Goal: Information Seeking & Learning: Learn about a topic

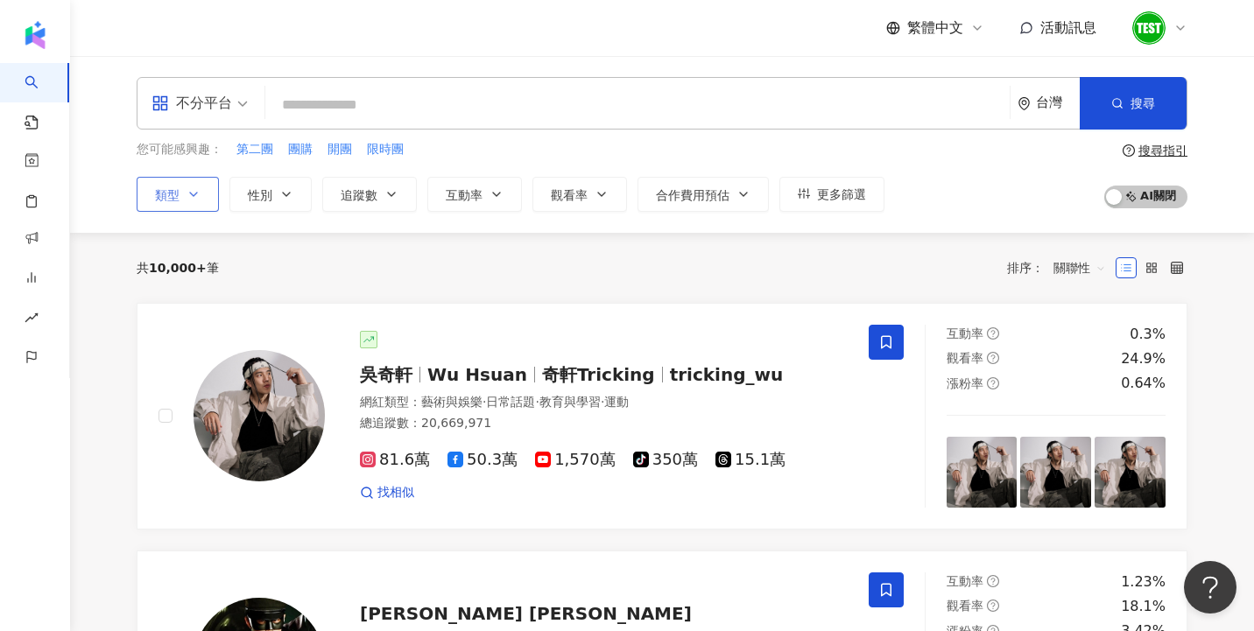
click at [188, 198] on icon "button" at bounding box center [193, 194] width 14 height 14
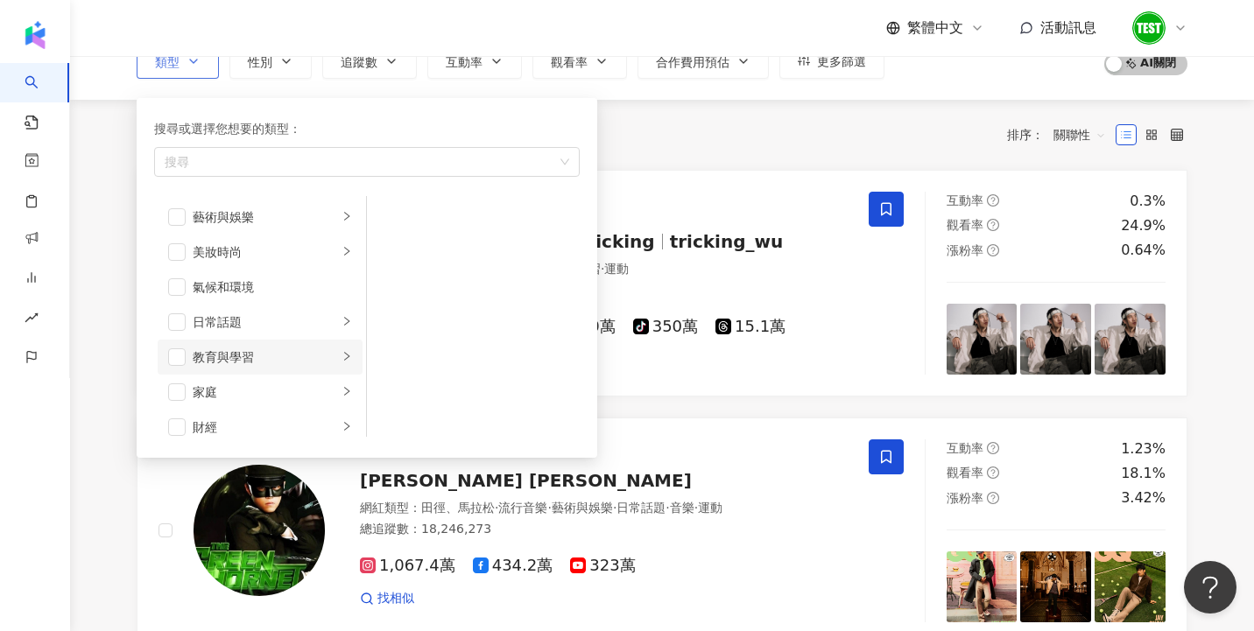
scroll to position [109, 0]
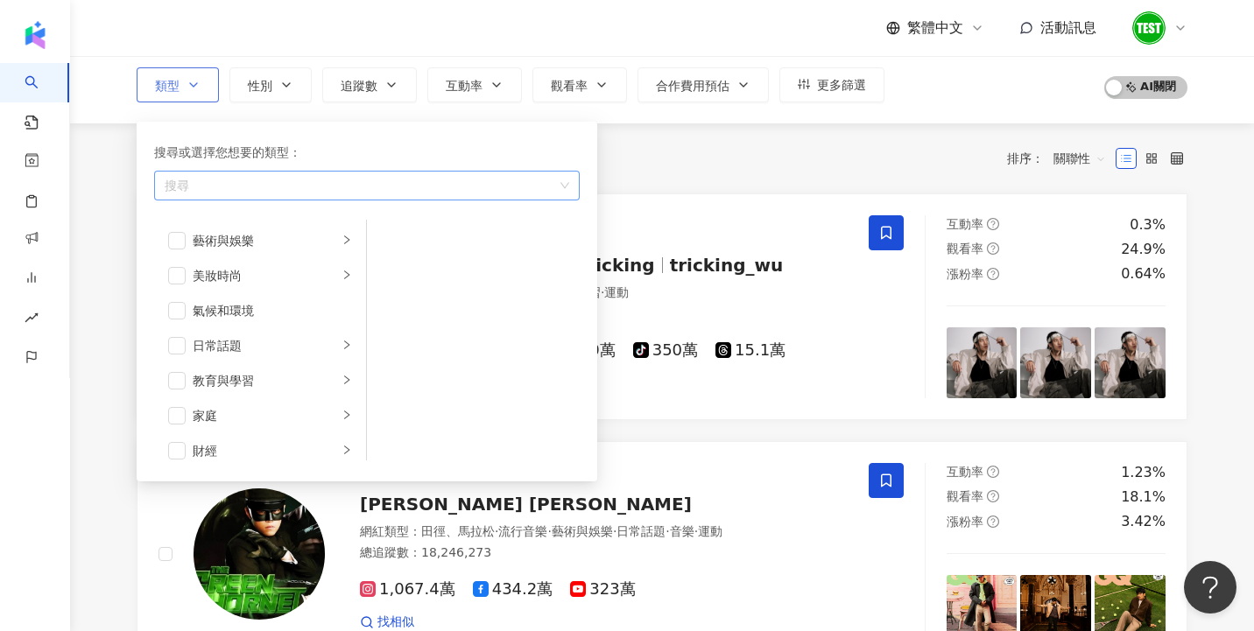
click at [471, 180] on div "button" at bounding box center [358, 185] width 400 height 13
click at [332, 340] on div "日常話題" at bounding box center [265, 345] width 145 height 19
click at [334, 367] on li "教育與學習" at bounding box center [260, 380] width 205 height 35
click at [324, 304] on div "氣候和環境" at bounding box center [272, 310] width 159 height 19
click at [316, 280] on div "美妝時尚" at bounding box center [265, 275] width 145 height 19
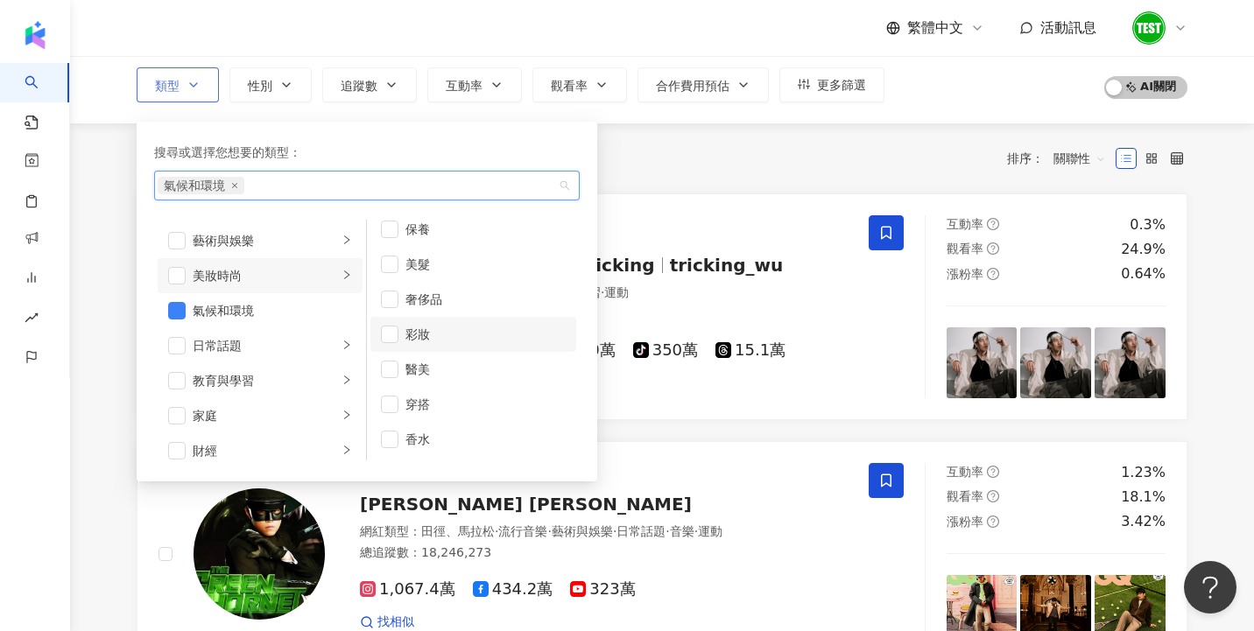
scroll to position [0, 0]
click at [172, 316] on span "button" at bounding box center [177, 311] width 18 height 18
click at [294, 243] on div "藝術與娛樂" at bounding box center [265, 240] width 145 height 19
click at [290, 247] on div "藝術與娛樂" at bounding box center [265, 240] width 145 height 19
click at [290, 273] on div "美妝時尚" at bounding box center [265, 275] width 145 height 19
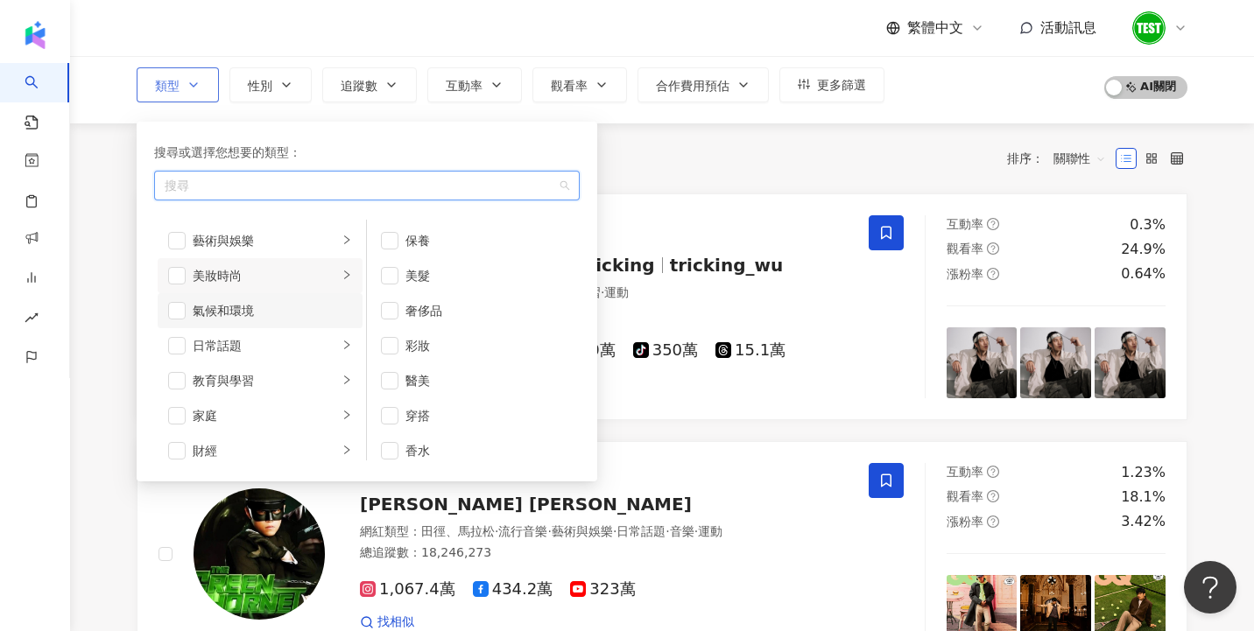
click at [292, 306] on div "氣候和環境" at bounding box center [272, 310] width 159 height 19
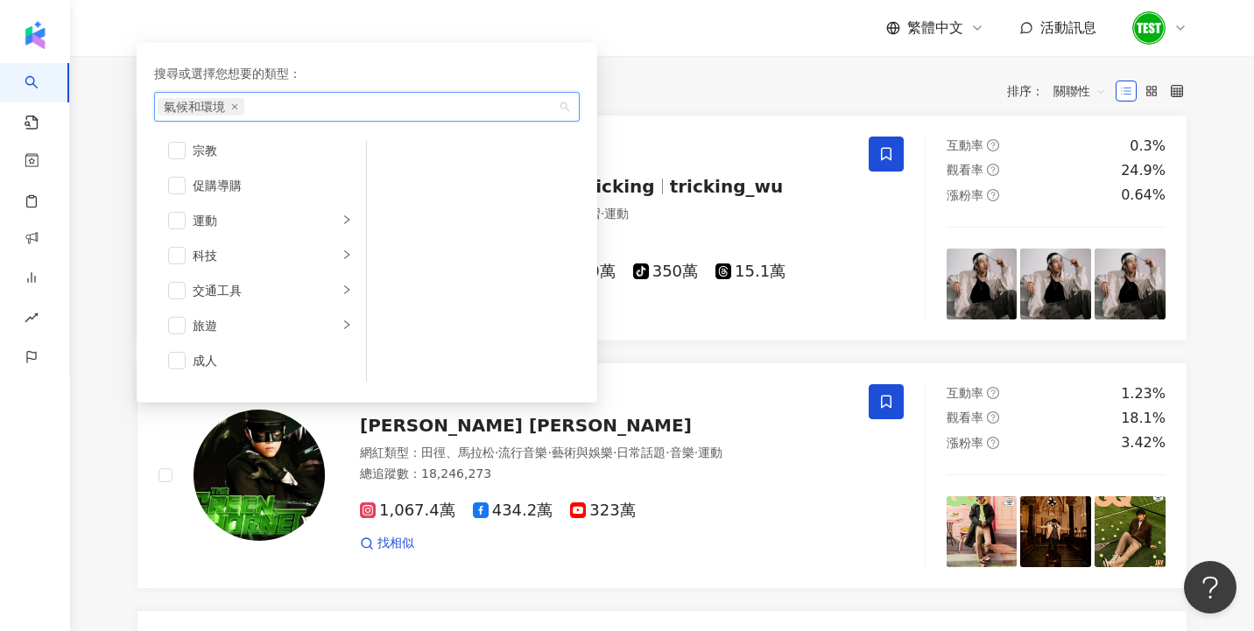
scroll to position [231, 0]
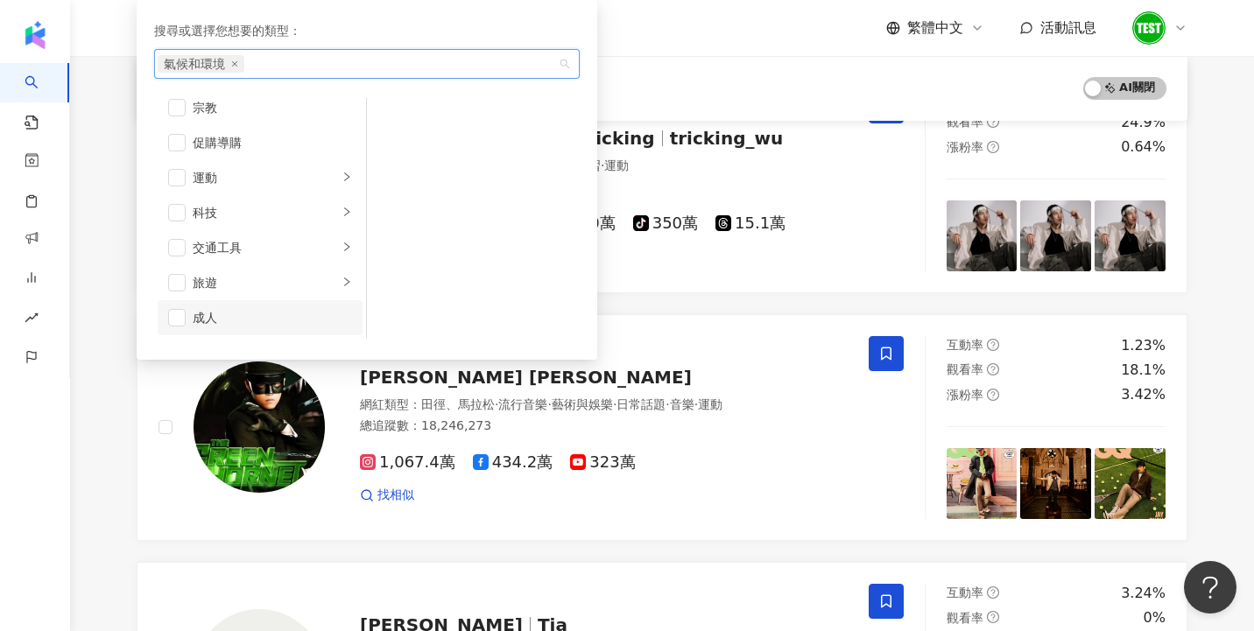
click at [281, 331] on li "成人" at bounding box center [260, 317] width 205 height 35
click at [177, 332] on span "button" at bounding box center [177, 331] width 18 height 18
click at [178, 292] on span "button" at bounding box center [177, 288] width 18 height 18
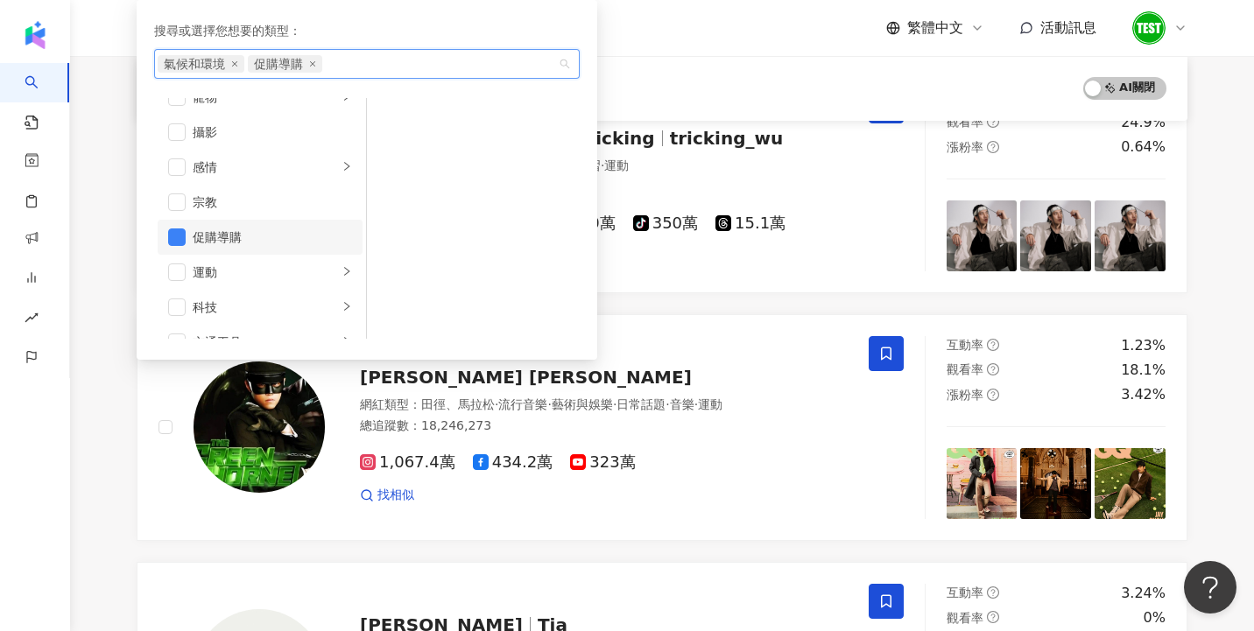
scroll to position [517, 0]
click at [275, 228] on div "促購導購" at bounding box center [272, 232] width 159 height 19
click at [233, 67] on span "氣候和環境" at bounding box center [201, 64] width 87 height 18
click at [233, 61] on icon "close" at bounding box center [234, 63] width 7 height 7
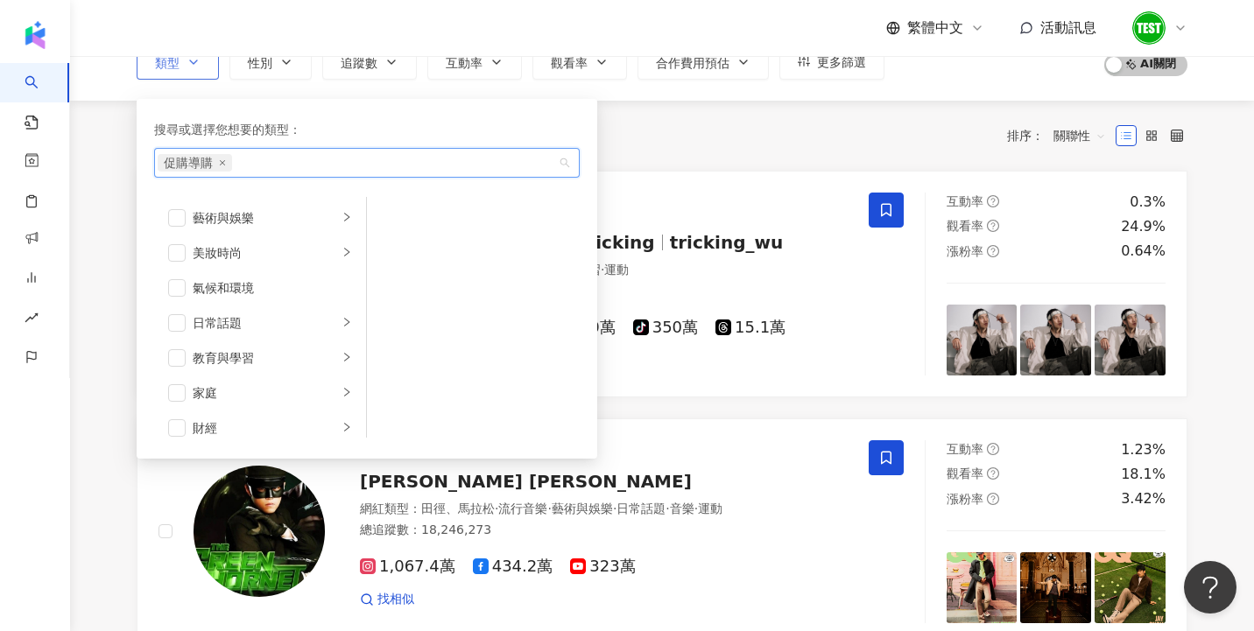
scroll to position [0, 0]
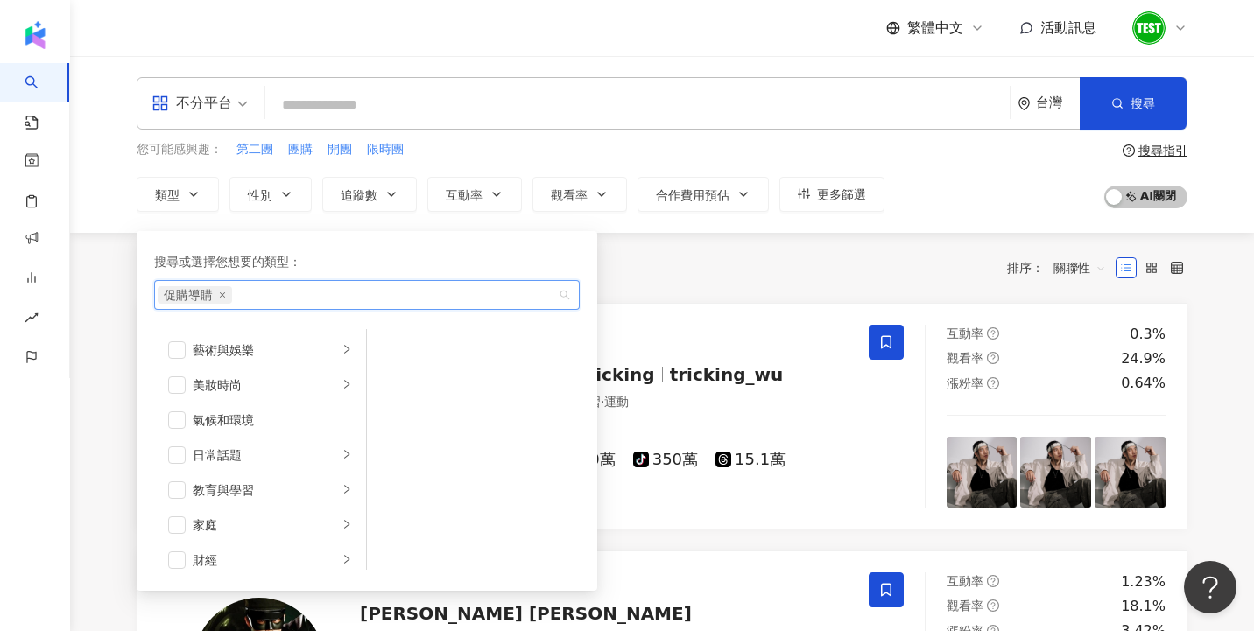
click at [220, 185] on div "類型 搜尋或選擇您想要的類型： 促購導購 藝術與娛樂 美妝時尚 氣候和環境 日常話題 教育與學習 家庭 財經 美食 命理占卜 遊戲 法政社會 生活風格 影視娛…" at bounding box center [511, 194] width 748 height 35
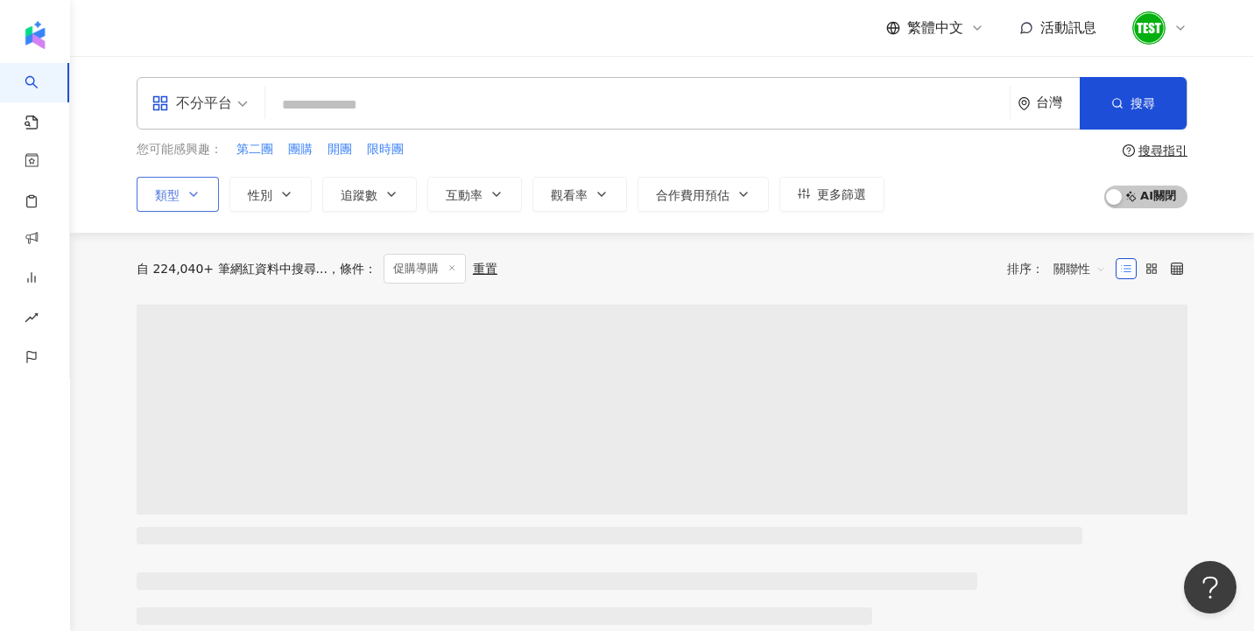
click at [207, 190] on button "類型 搜尋或選擇您想要的類型： 促購導購 藝術與娛樂 美妝時尚 氣候和環境 日常話題 教育與學習 家庭 財經 美食 命理占卜 遊戲 法政社會 生活風格 影視娛…" at bounding box center [178, 194] width 82 height 35
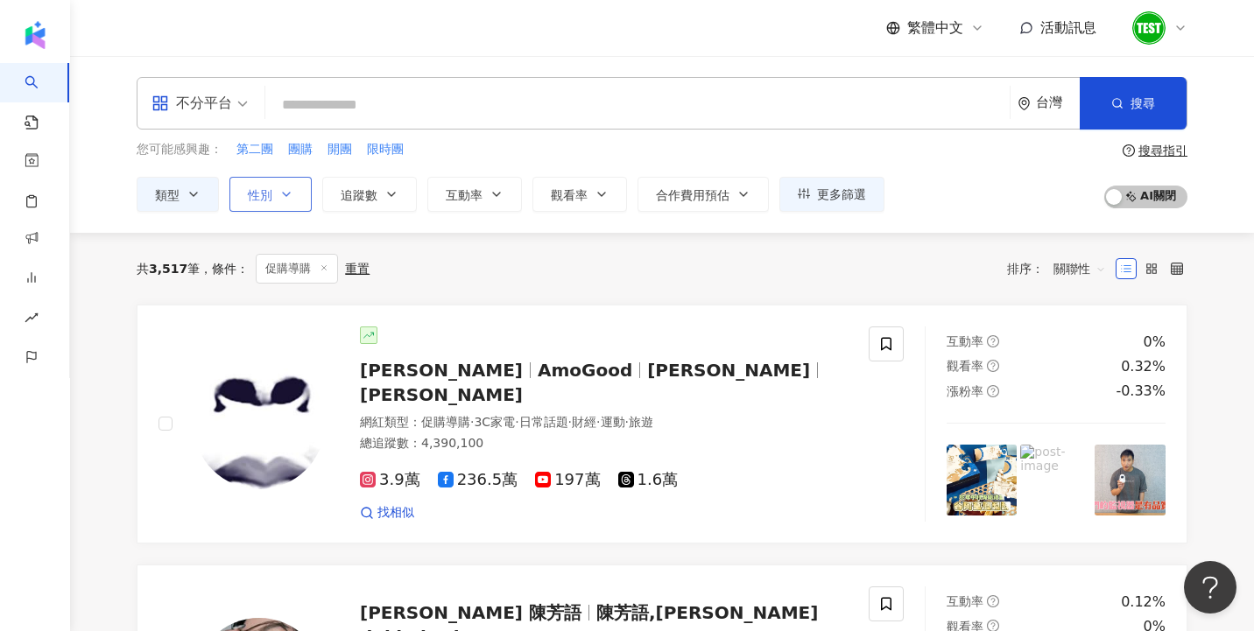
click at [269, 200] on span "性別" at bounding box center [260, 195] width 25 height 14
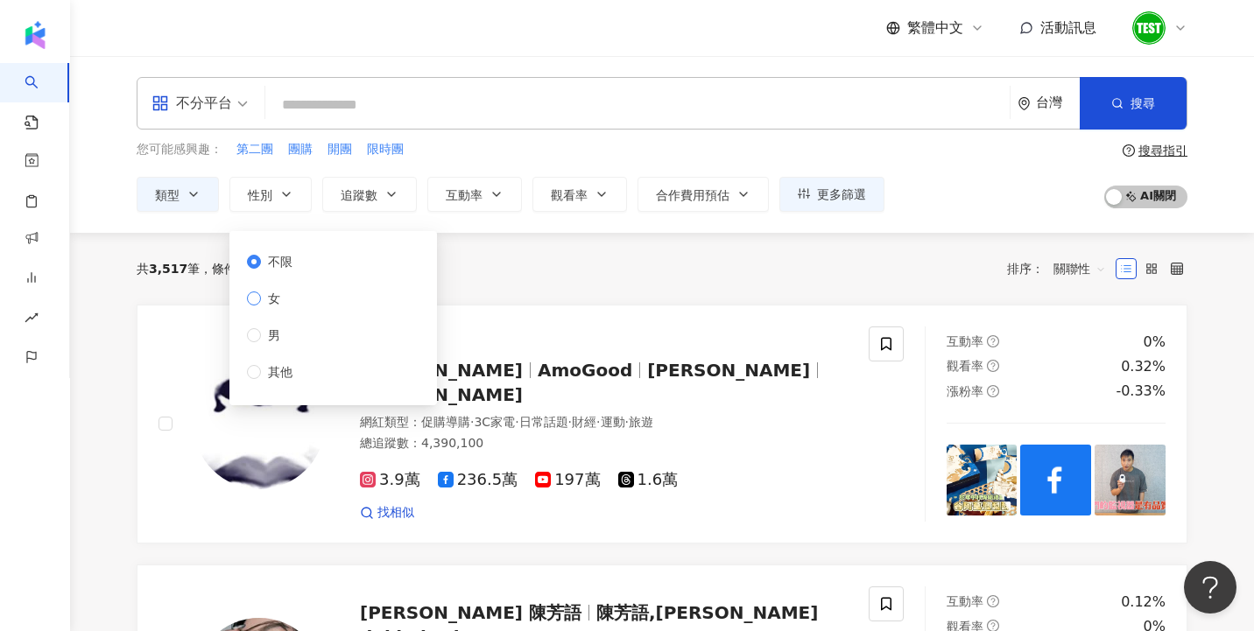
click at [295, 293] on label "女" at bounding box center [273, 298] width 53 height 19
click at [401, 190] on button "追蹤數" at bounding box center [369, 194] width 95 height 35
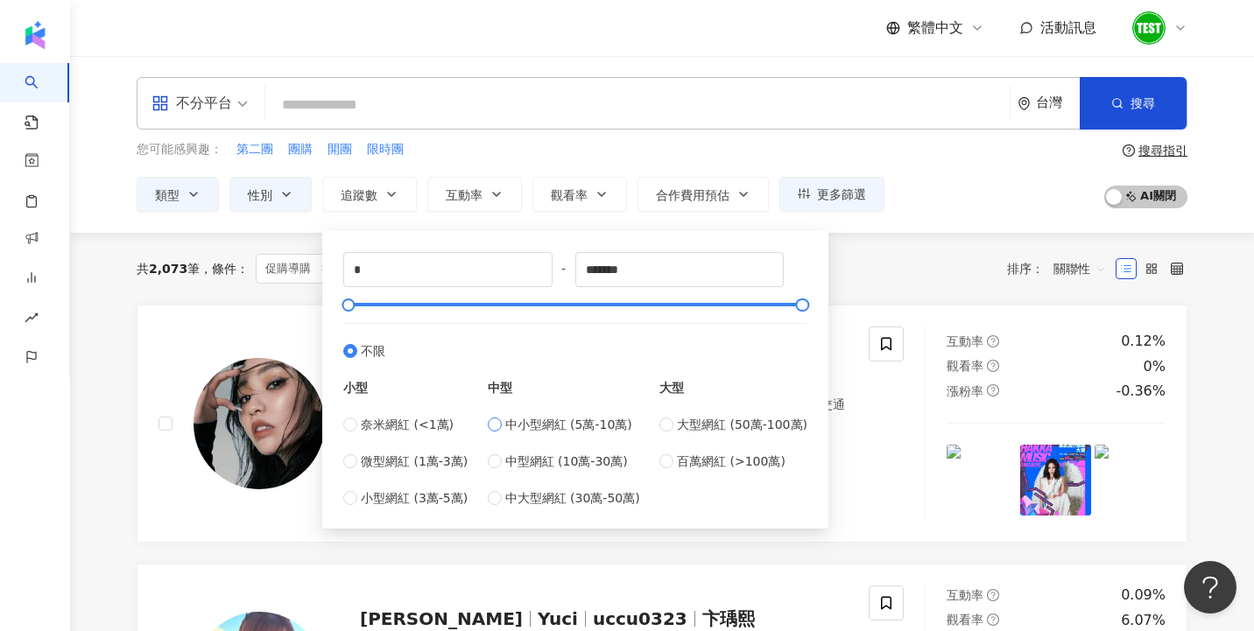
click at [567, 429] on span "中小型網紅 (5萬-10萬)" at bounding box center [568, 424] width 127 height 19
type input "*****"
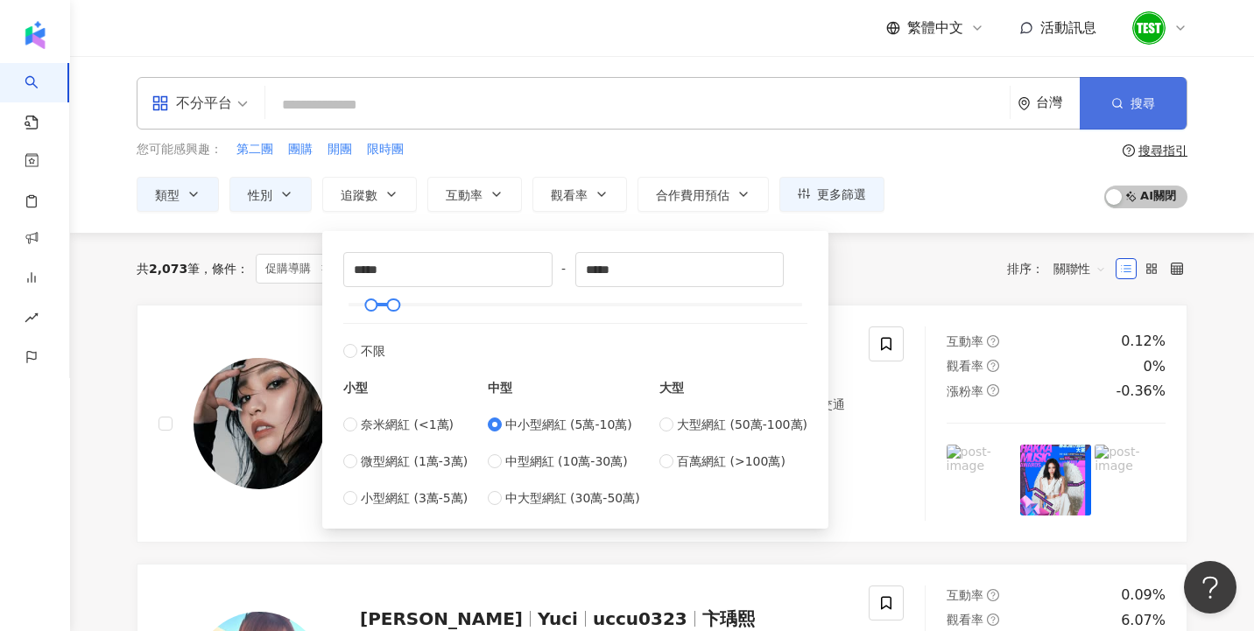
click at [1143, 105] on span "搜尋" at bounding box center [1142, 103] width 25 height 14
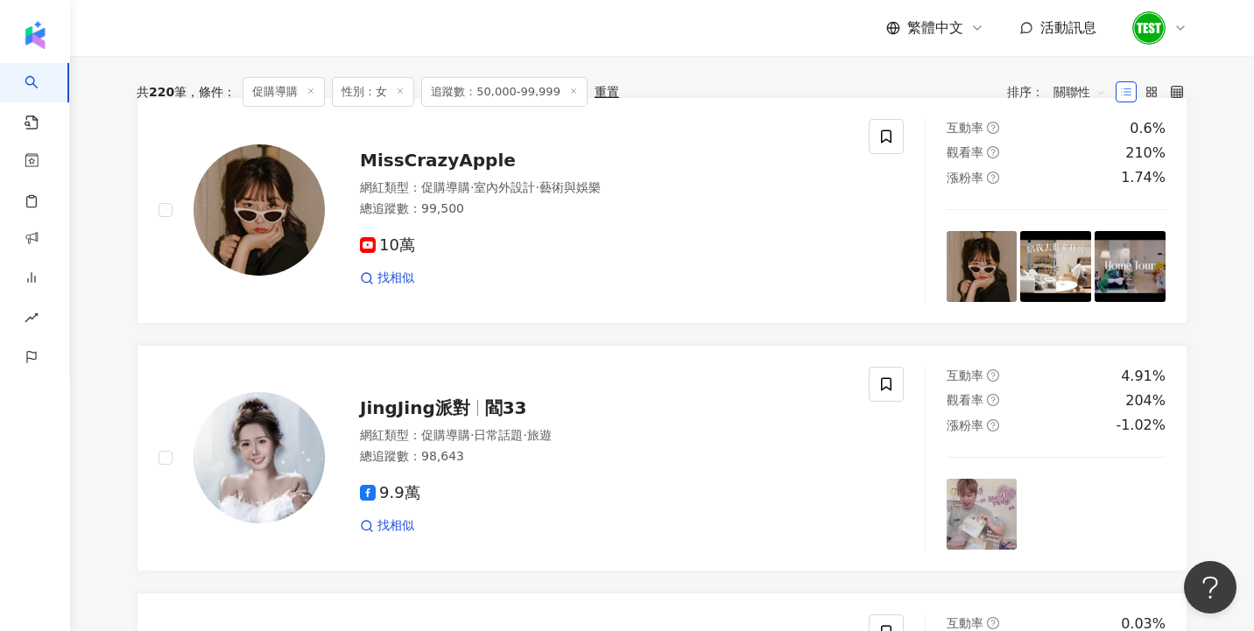
scroll to position [97, 0]
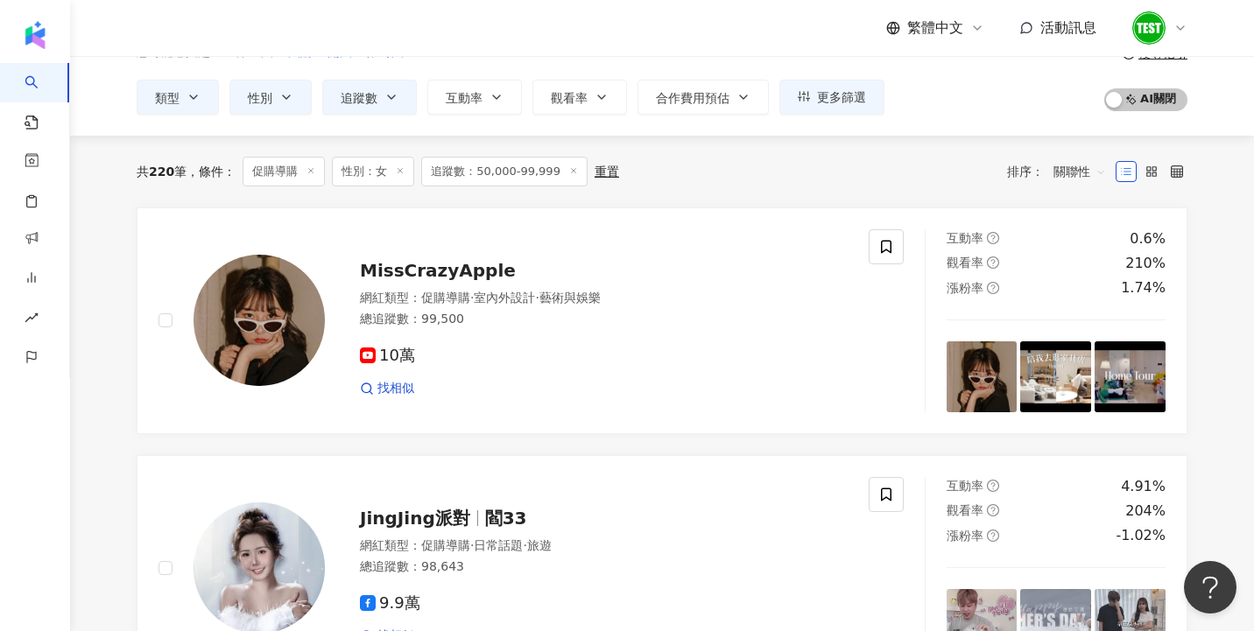
click at [784, 189] on div "共 220 筆 條件 ： 促購導購 性別：女 追蹤數：50,000-99,999 重置 排序： 關聯性" at bounding box center [662, 172] width 1051 height 72
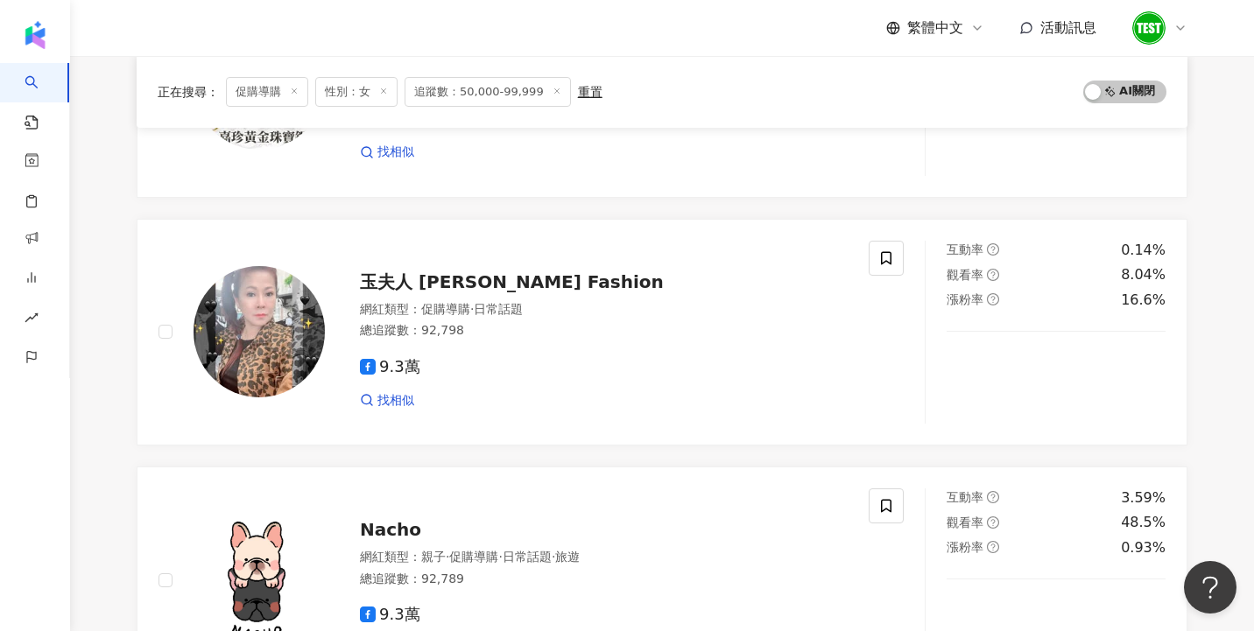
scroll to position [2136, 0]
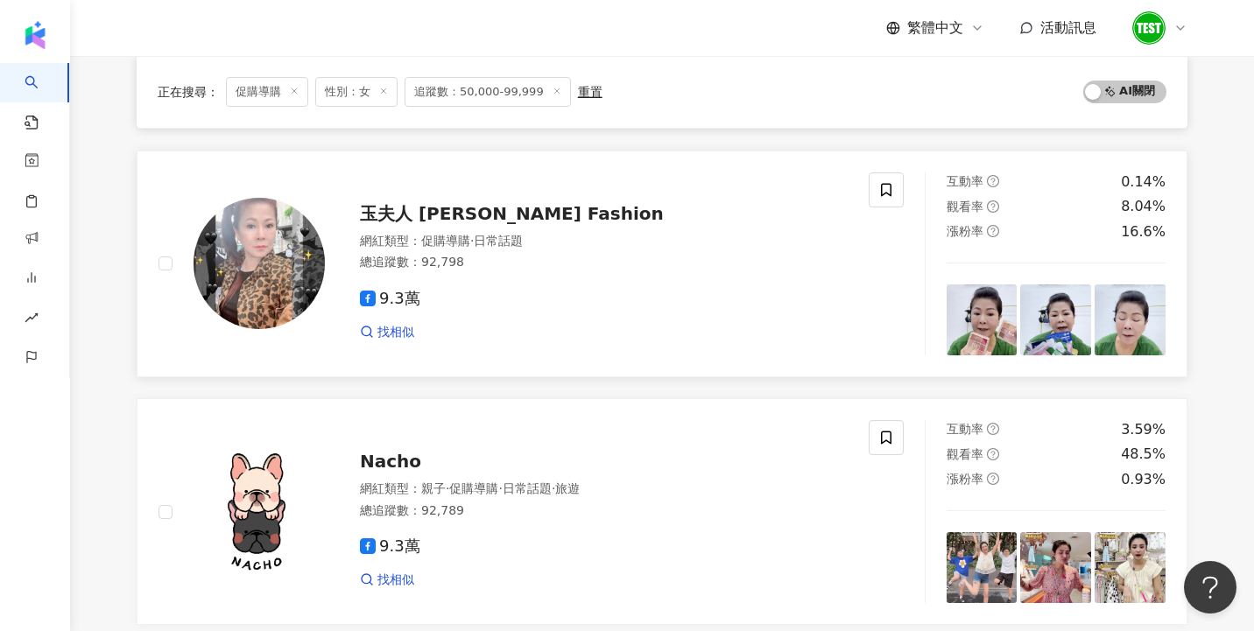
click at [983, 324] on img at bounding box center [981, 320] width 71 height 71
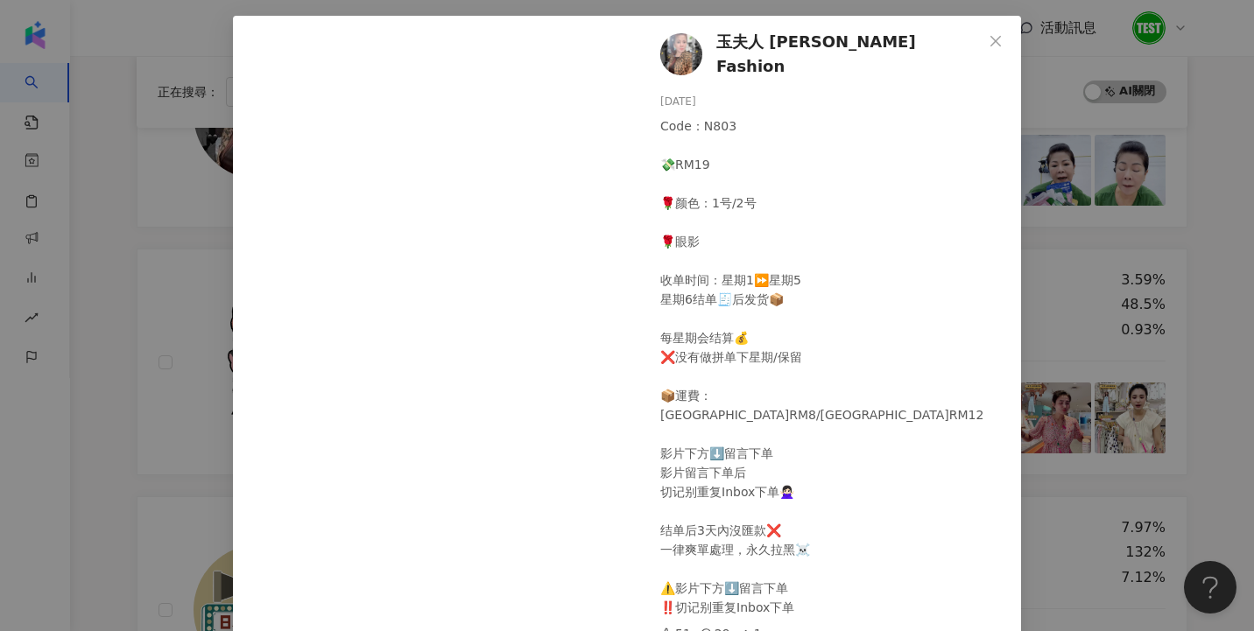
scroll to position [0, 0]
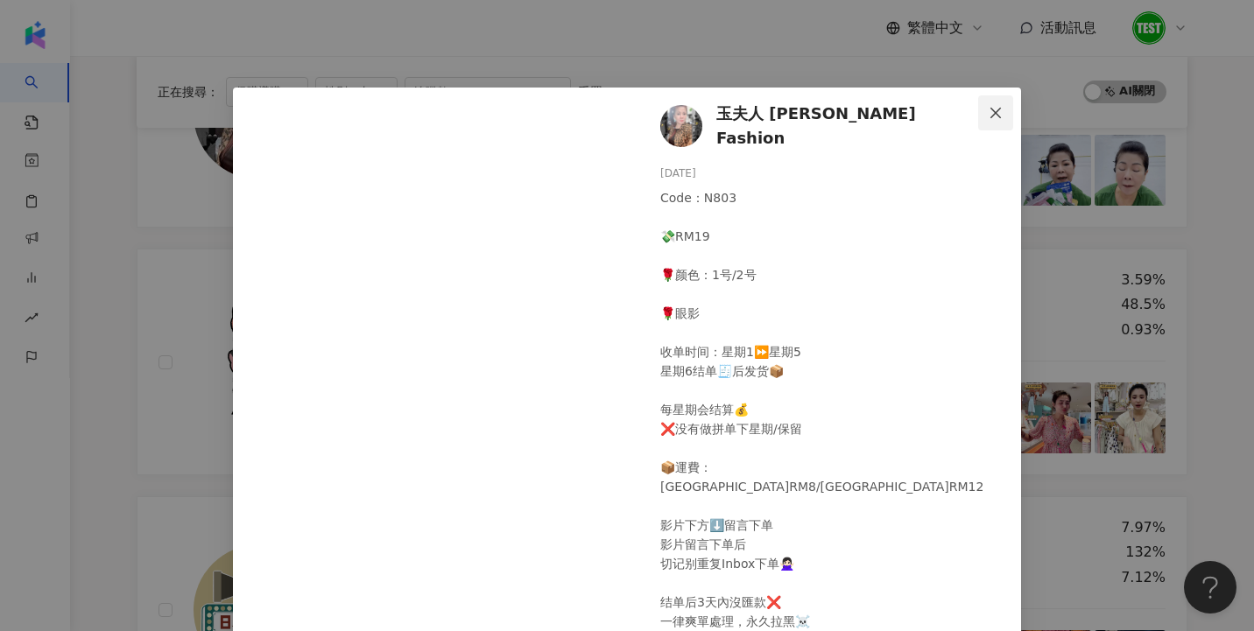
click at [987, 116] on span "Close" at bounding box center [995, 113] width 35 height 14
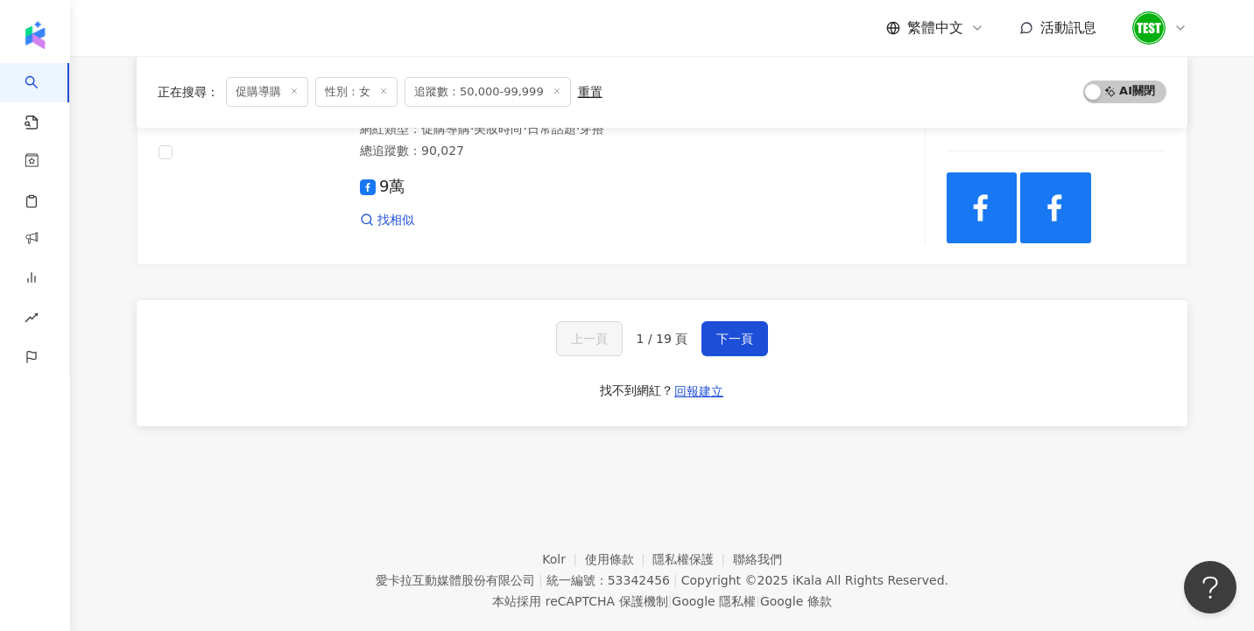
scroll to position [2998, 0]
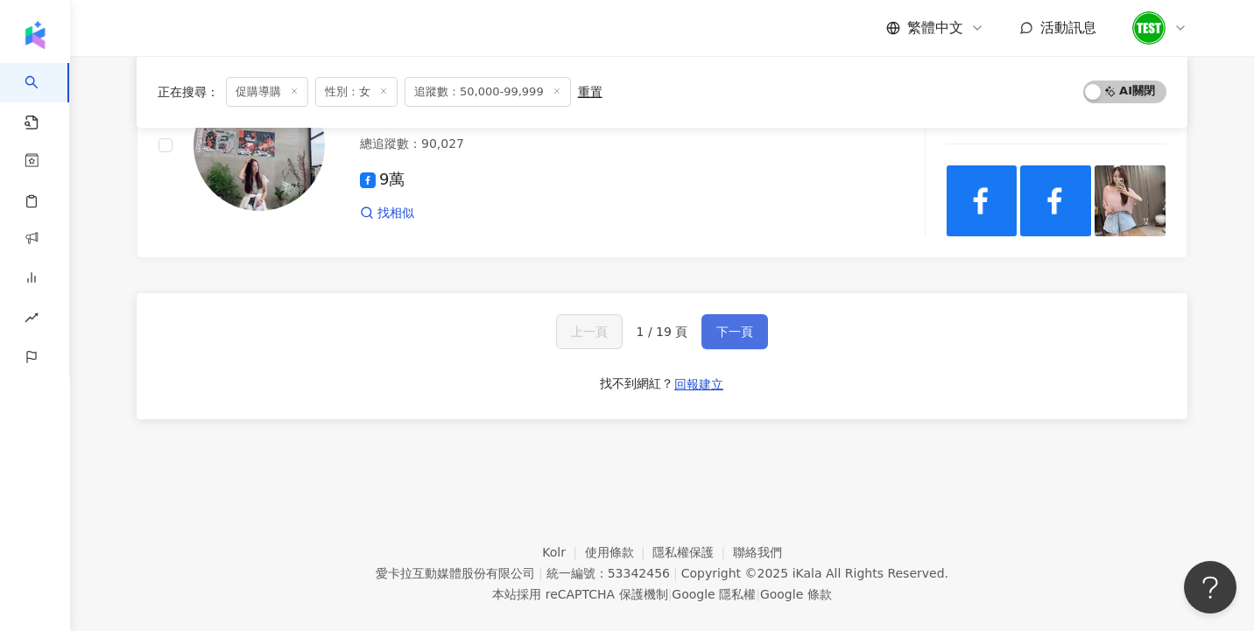
click at [719, 340] on button "下一頁" at bounding box center [734, 331] width 67 height 35
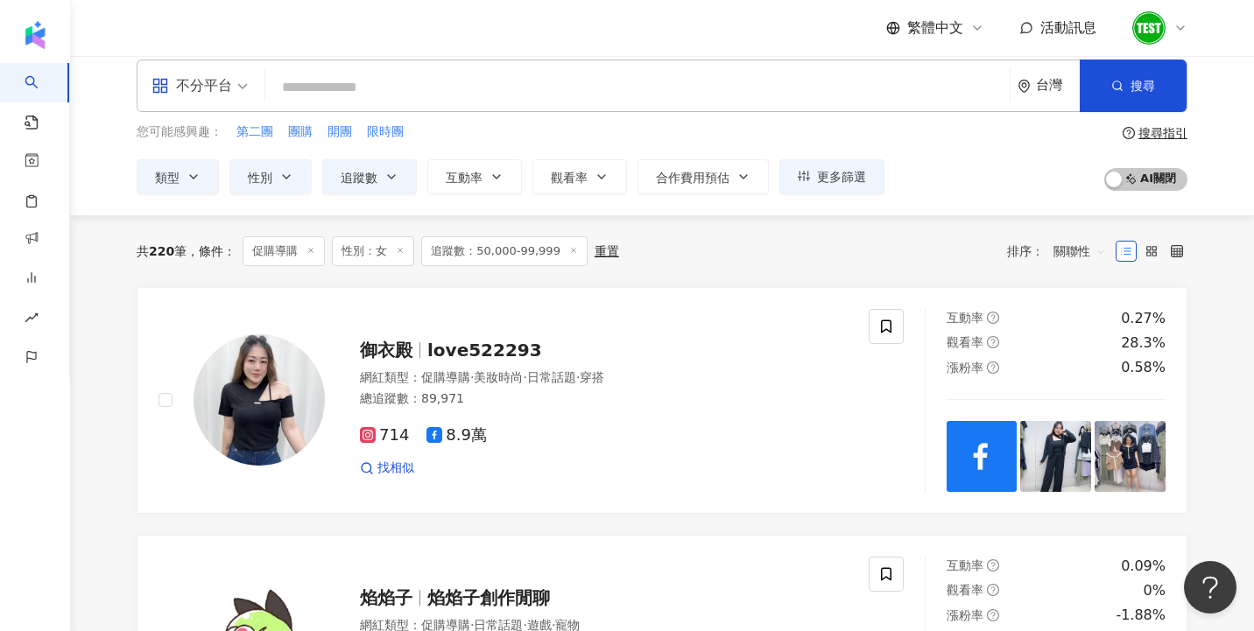
scroll to position [4, 0]
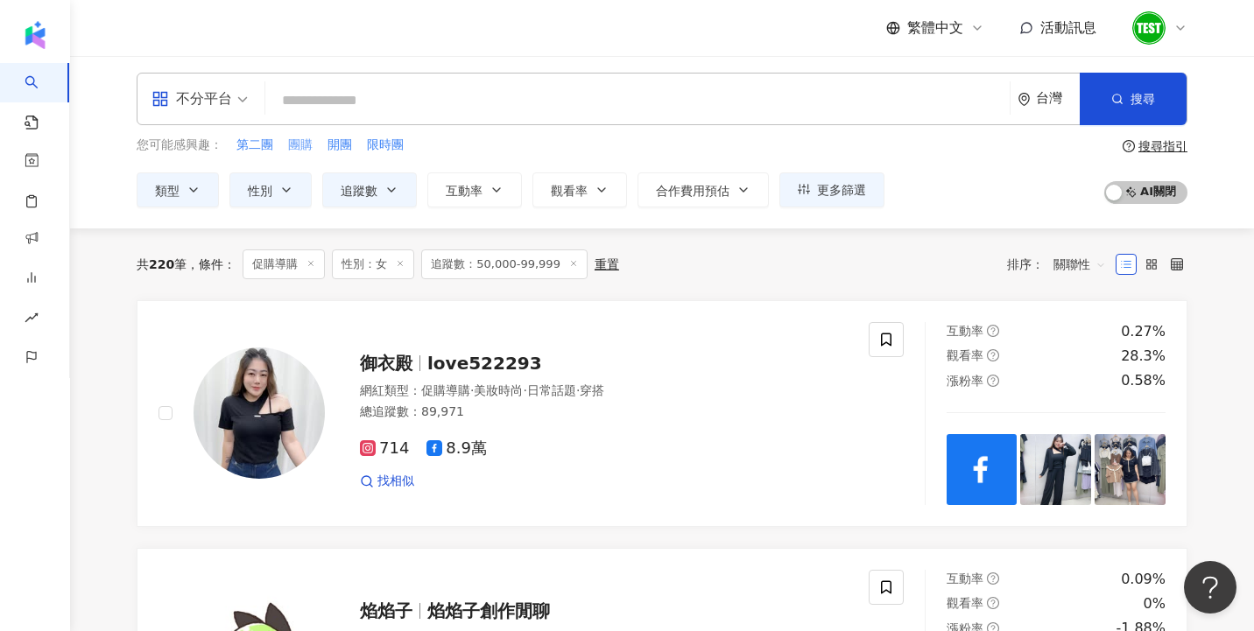
click at [300, 145] on span "團購" at bounding box center [300, 146] width 25 height 18
type input "**"
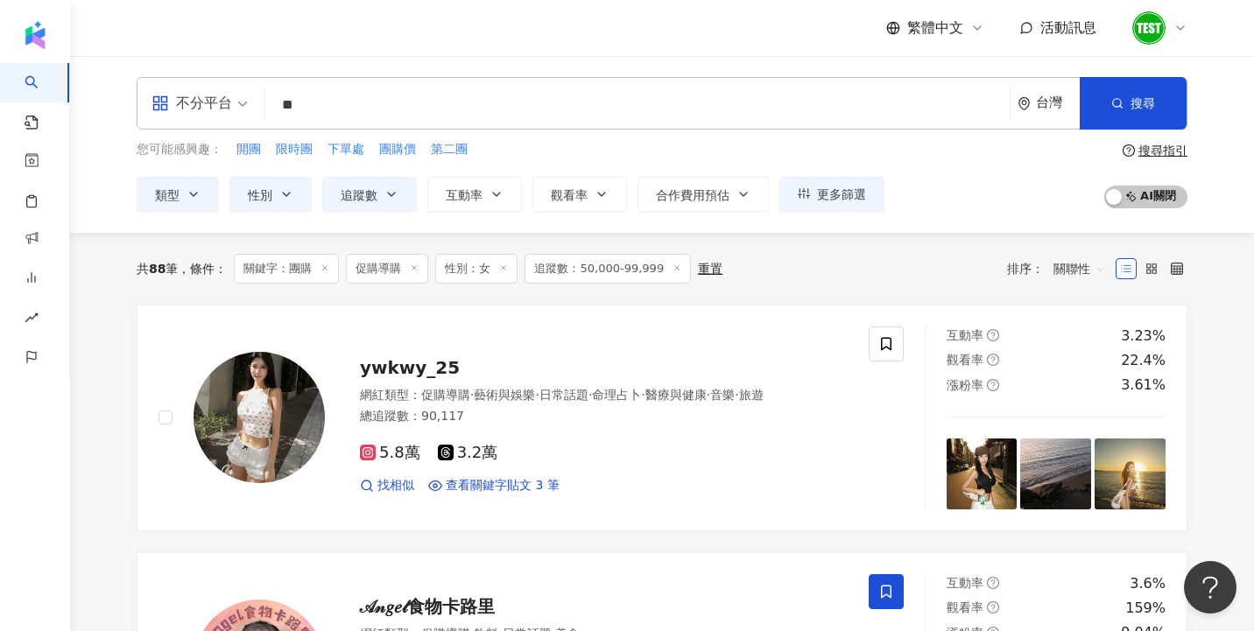
click at [416, 264] on icon at bounding box center [414, 268] width 9 height 9
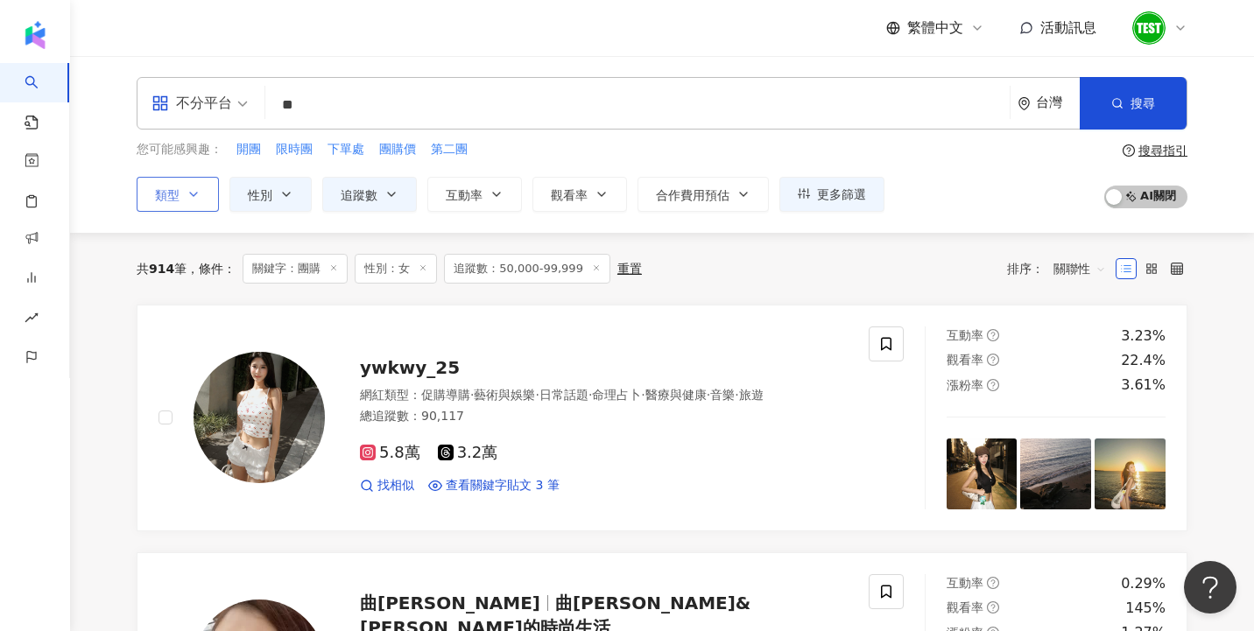
click at [209, 204] on button "類型" at bounding box center [178, 194] width 82 height 35
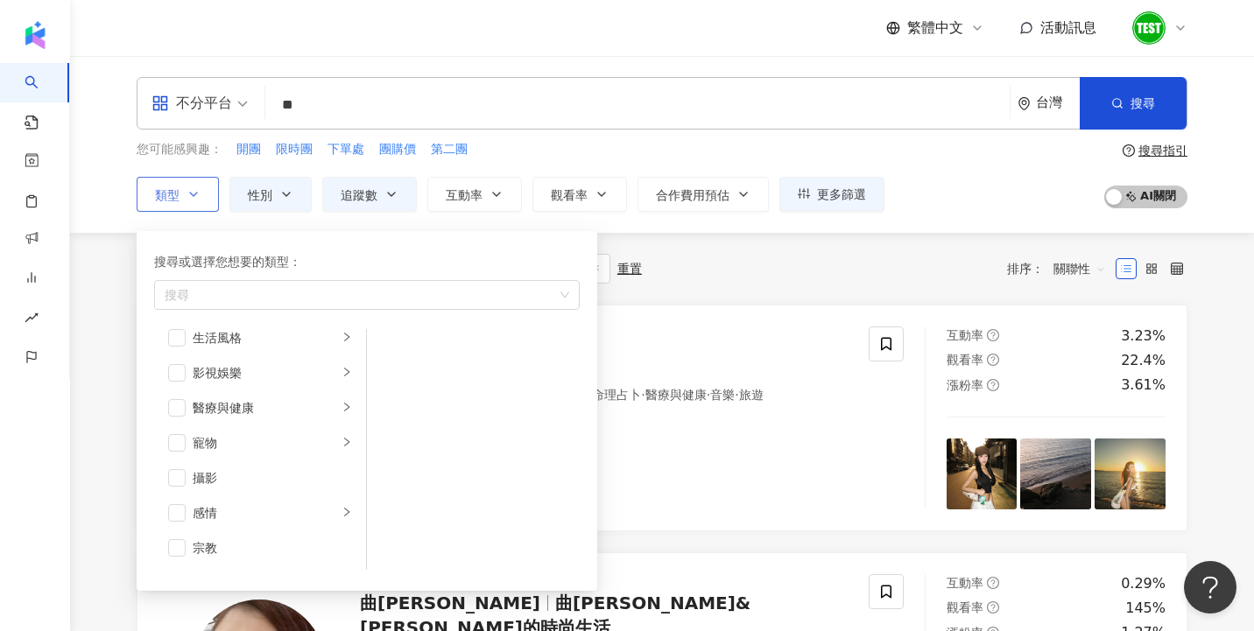
scroll to position [484, 0]
click at [272, 492] on div "促購導購" at bounding box center [272, 496] width 159 height 19
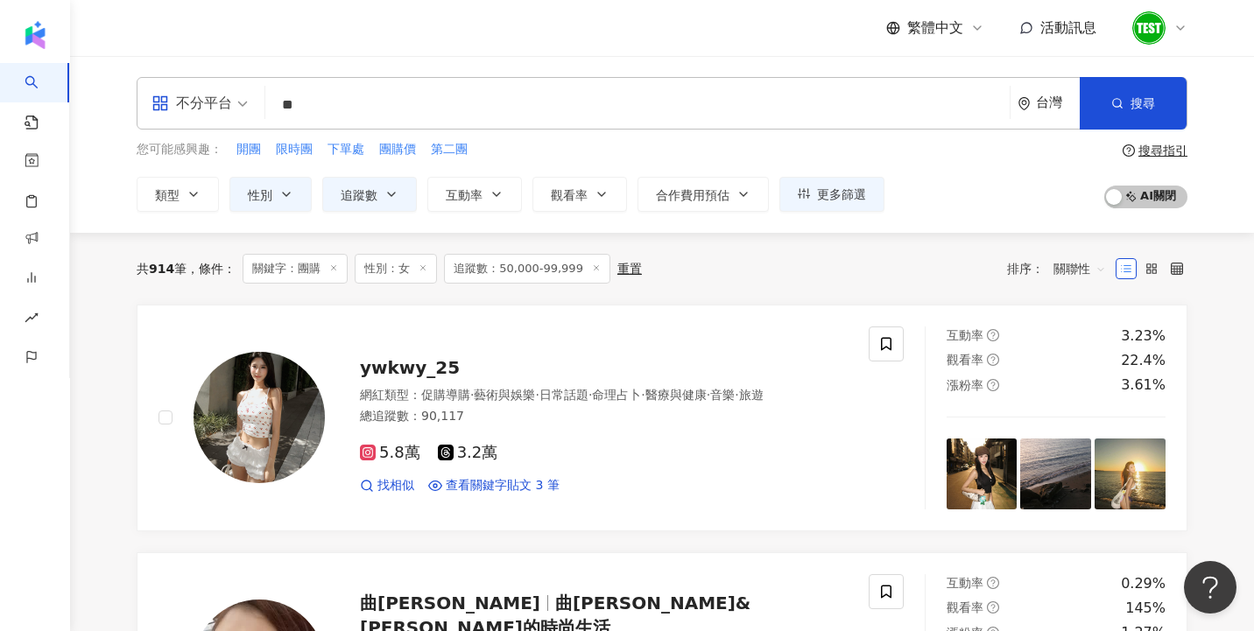
click at [678, 254] on div "共 914 筆 條件 ： 關鍵字：團購 性別：女 追蹤數：50,000-99,999 重置 排序： 關聯性" at bounding box center [662, 269] width 1051 height 30
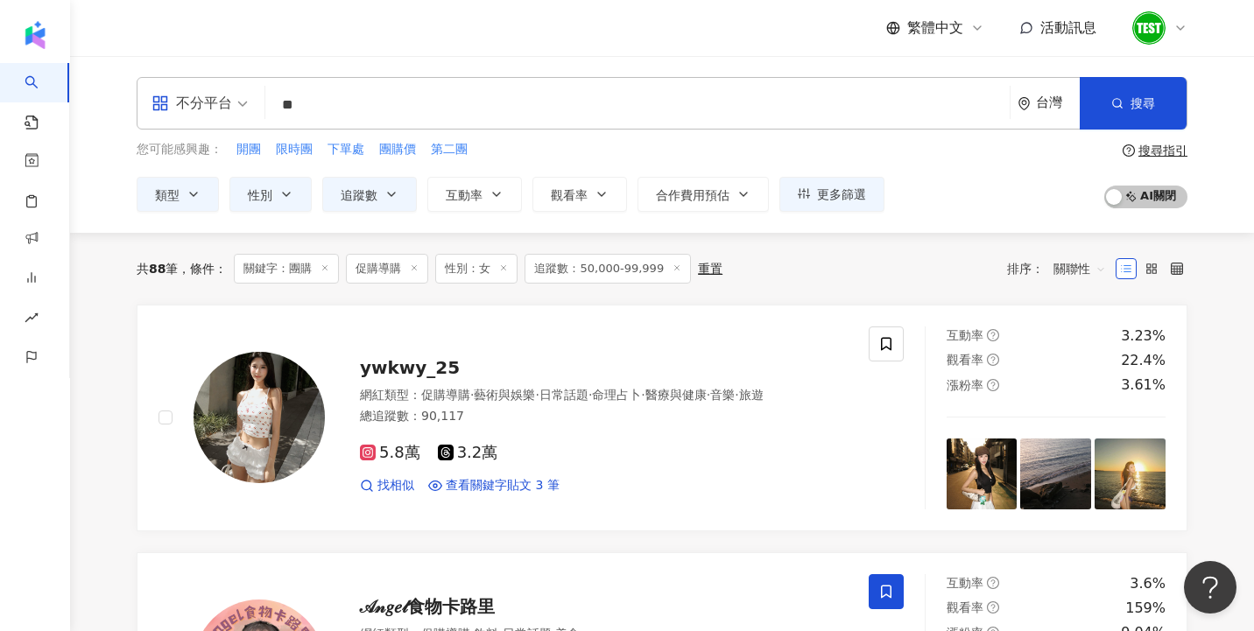
click at [675, 270] on line at bounding box center [677, 267] width 4 height 4
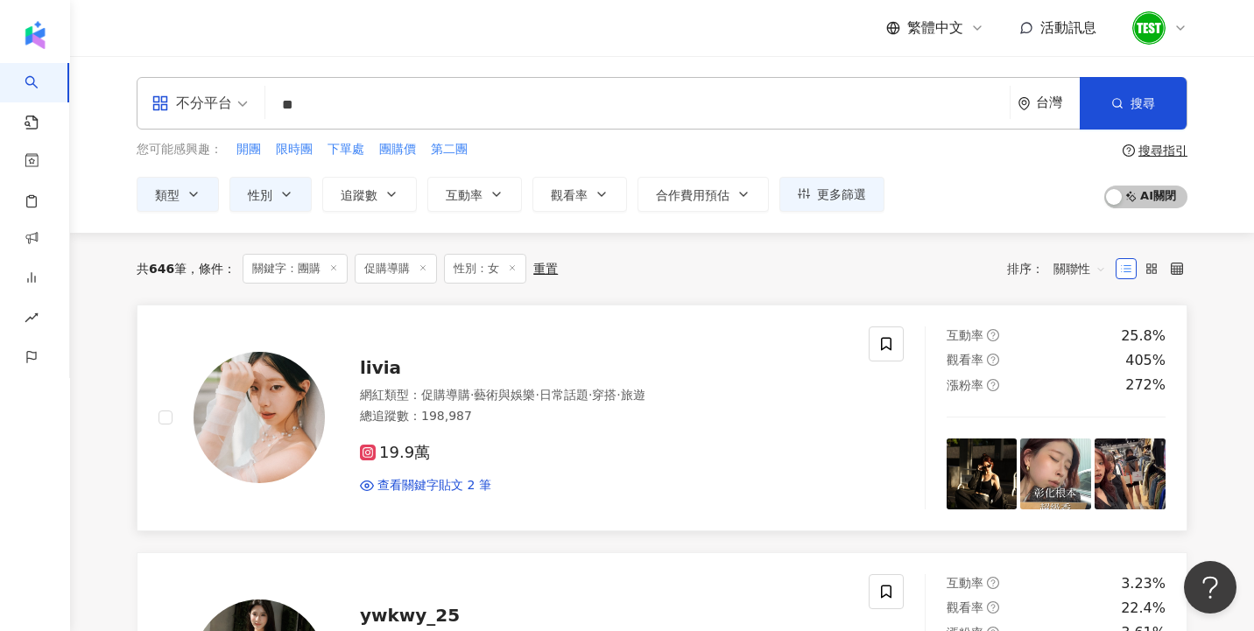
click at [290, 412] on img at bounding box center [258, 417] width 131 height 131
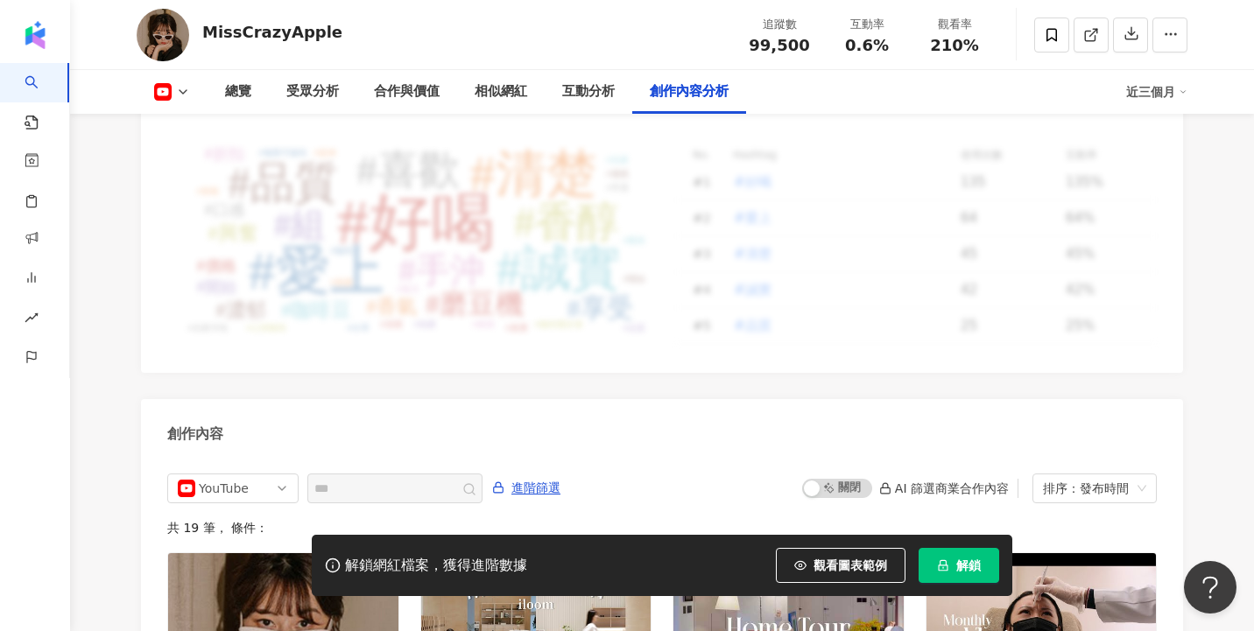
scroll to position [4912, 0]
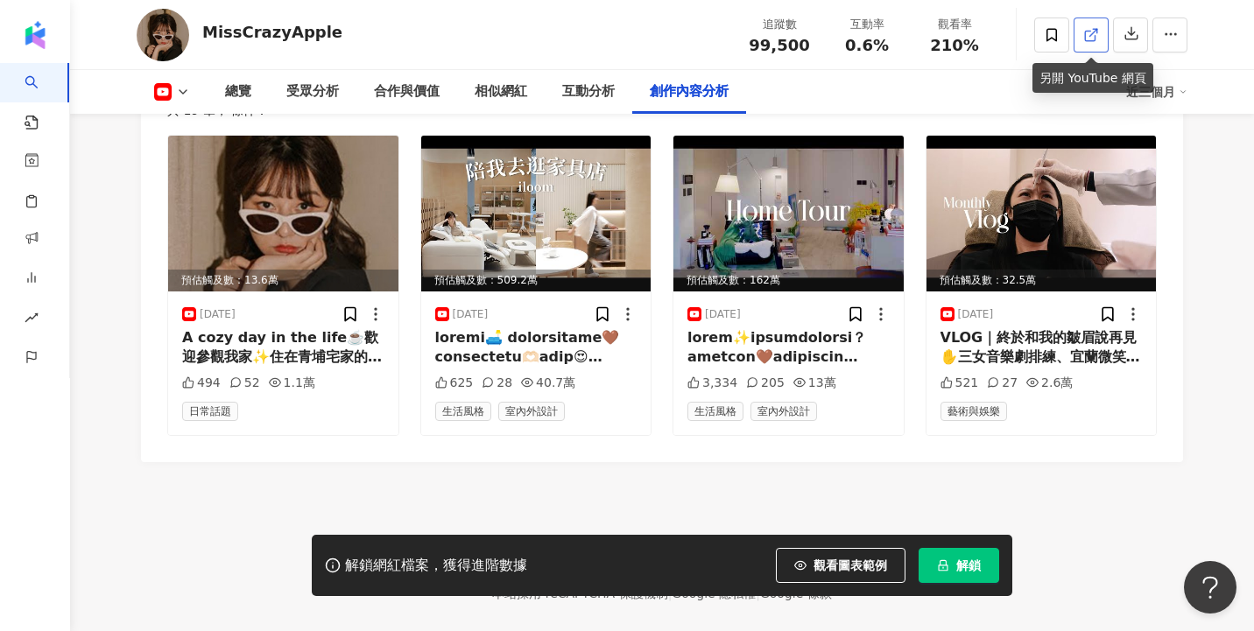
click at [1091, 39] on icon at bounding box center [1091, 35] width 16 height 16
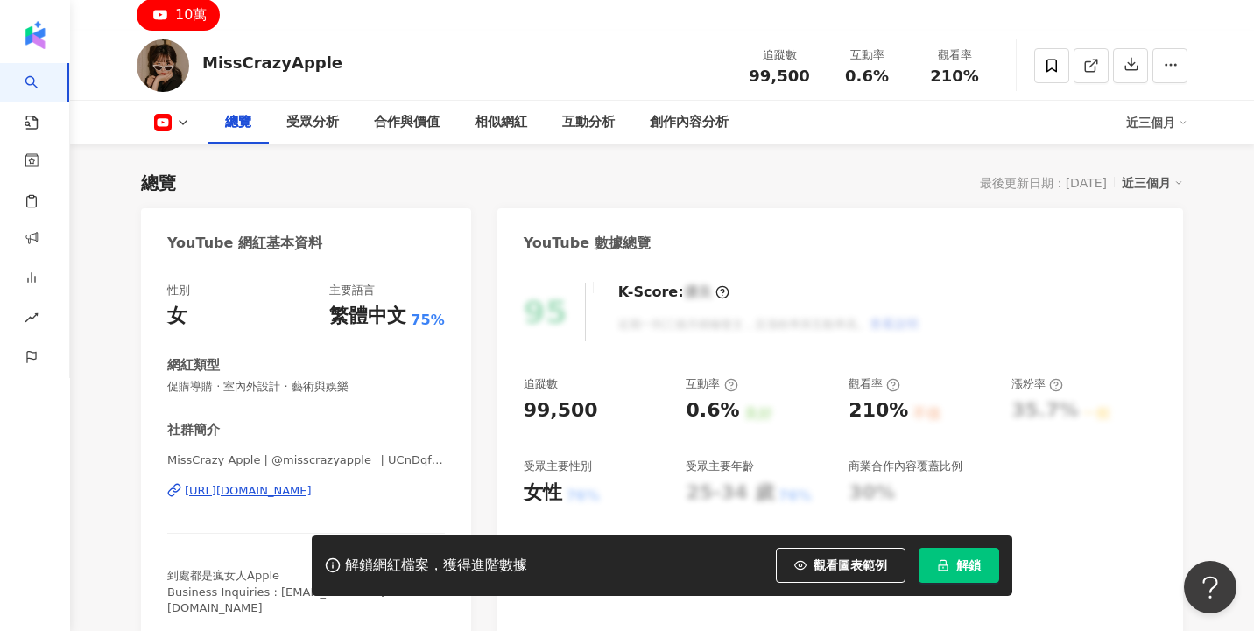
scroll to position [0, 0]
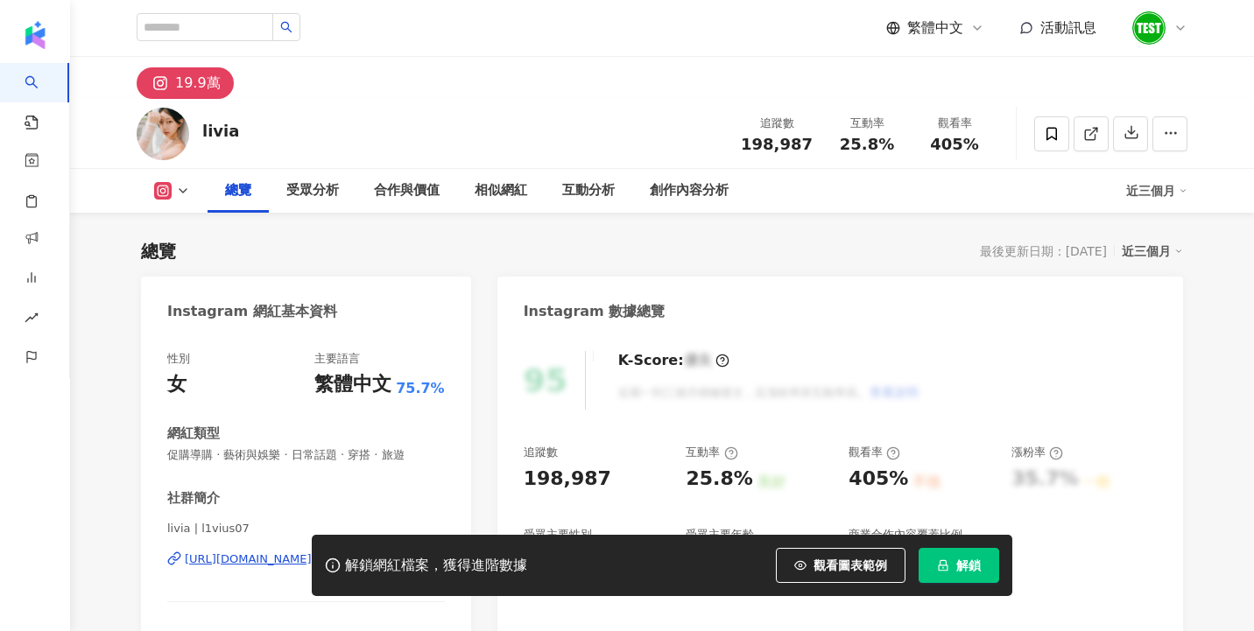
click at [1185, 32] on icon at bounding box center [1180, 28] width 14 height 14
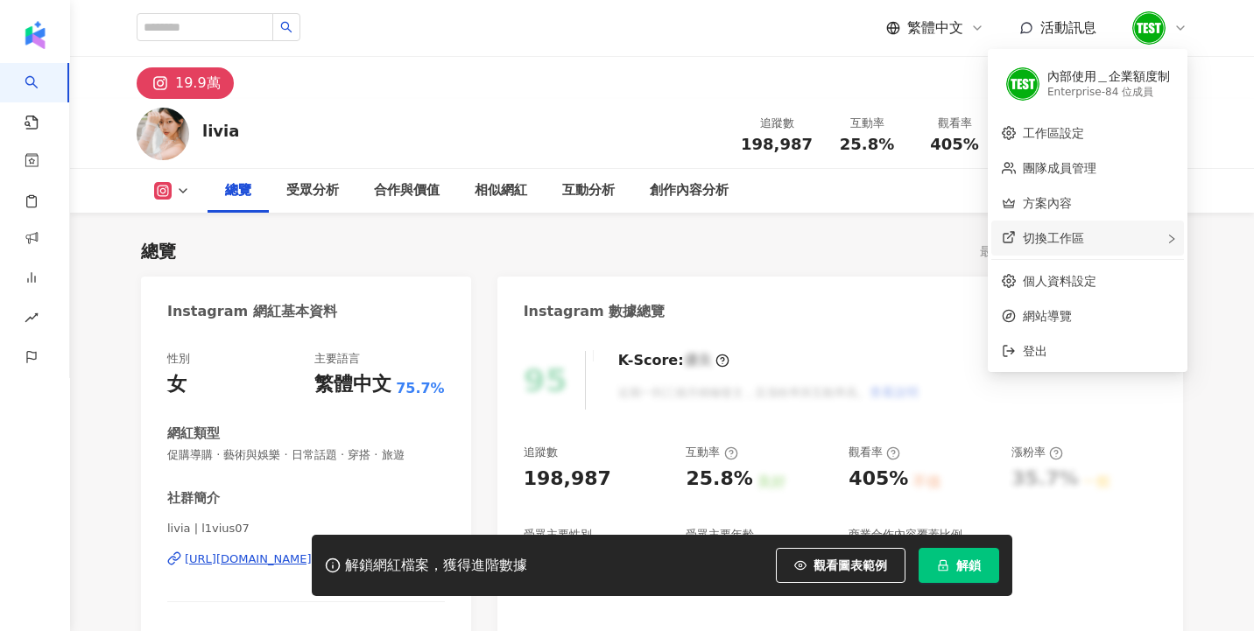
click at [1130, 248] on div "切換工作區" at bounding box center [1087, 238] width 193 height 35
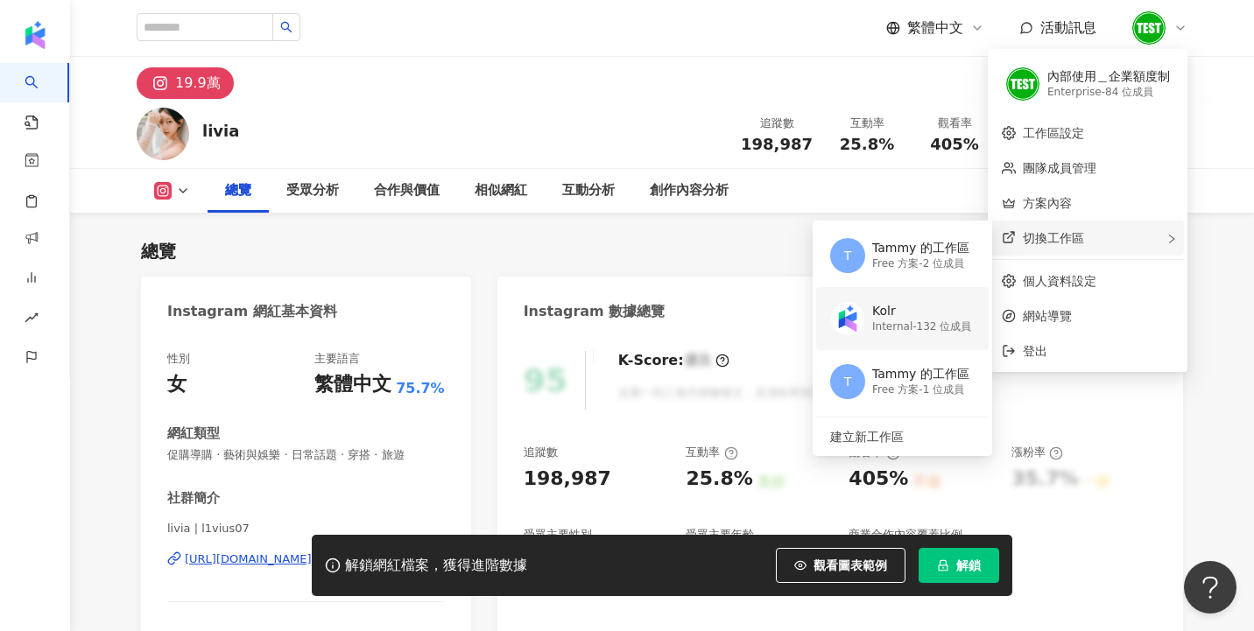
click at [935, 323] on div "Internal - 132 位成員" at bounding box center [921, 327] width 99 height 15
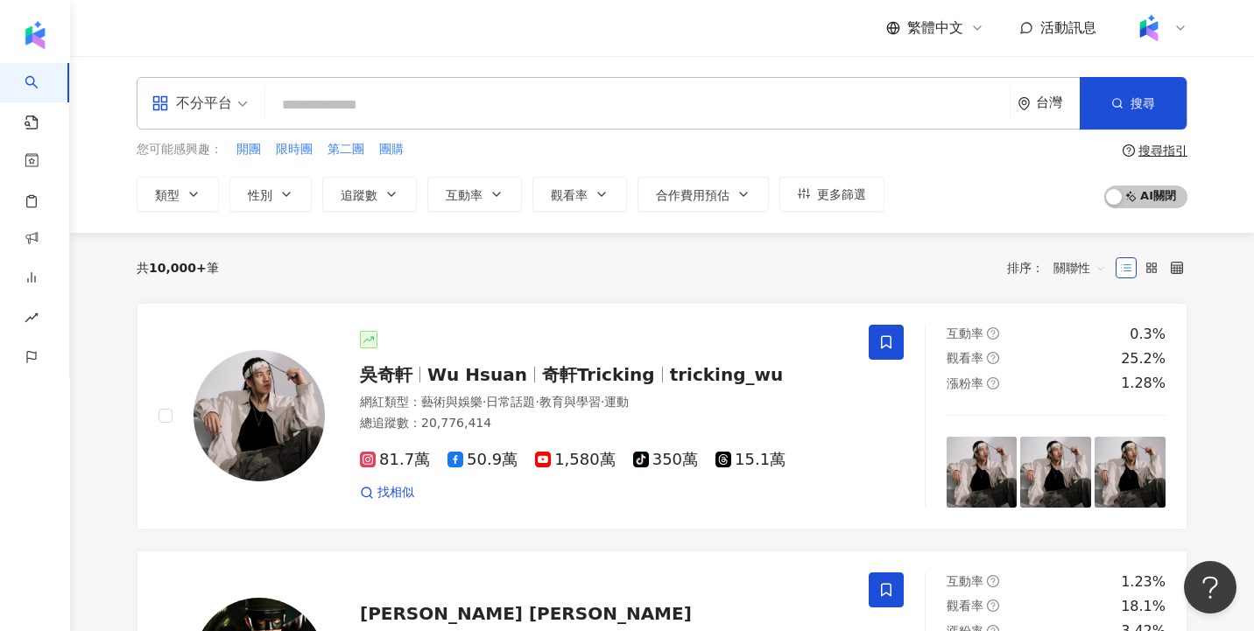
click at [446, 268] on div "共 10,000+ 筆 排序： 關聯性" at bounding box center [662, 268] width 1051 height 28
click at [1178, 28] on icon at bounding box center [1180, 28] width 7 height 4
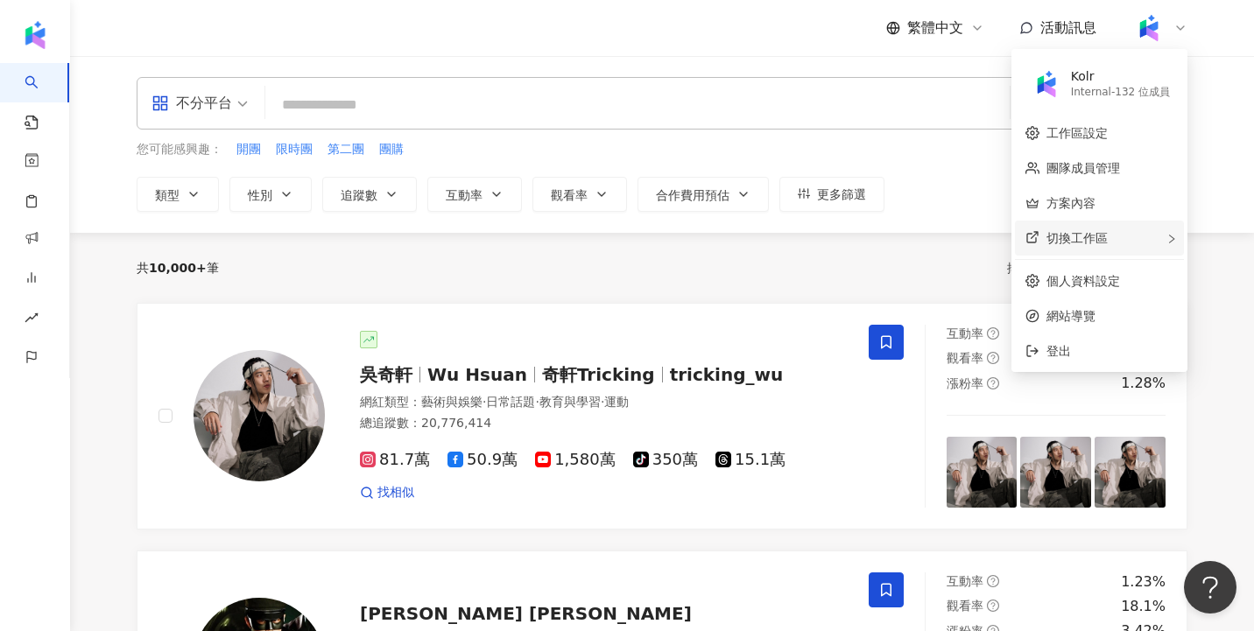
click at [1101, 234] on span "切換工作區" at bounding box center [1076, 238] width 61 height 14
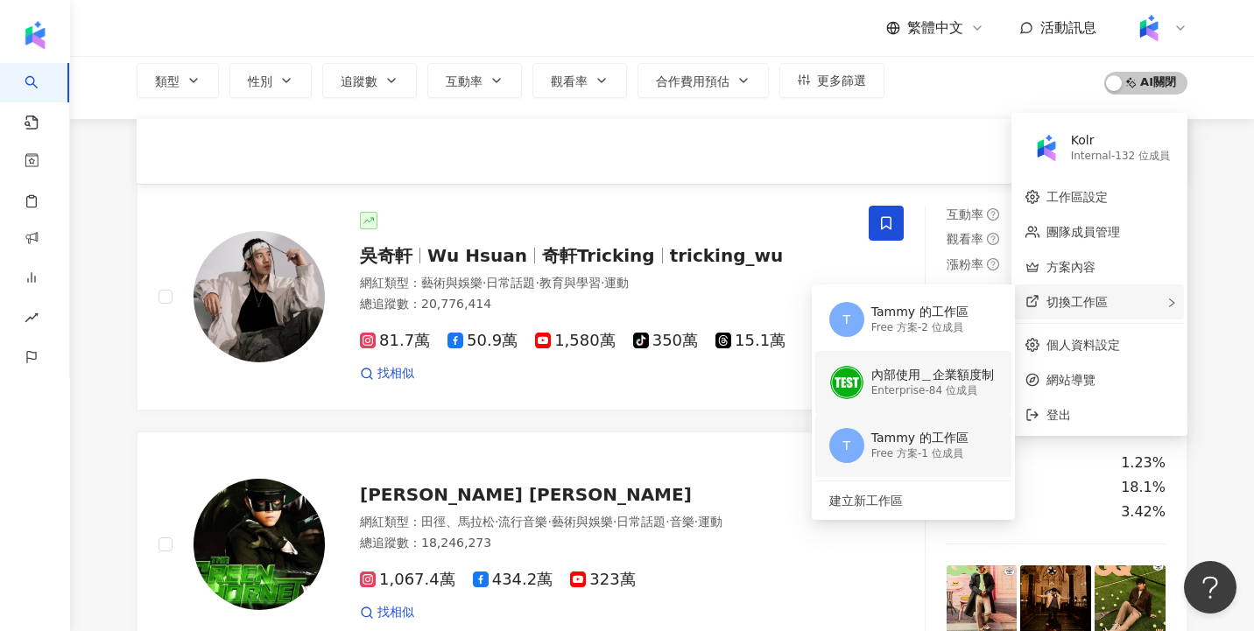
scroll to position [235, 0]
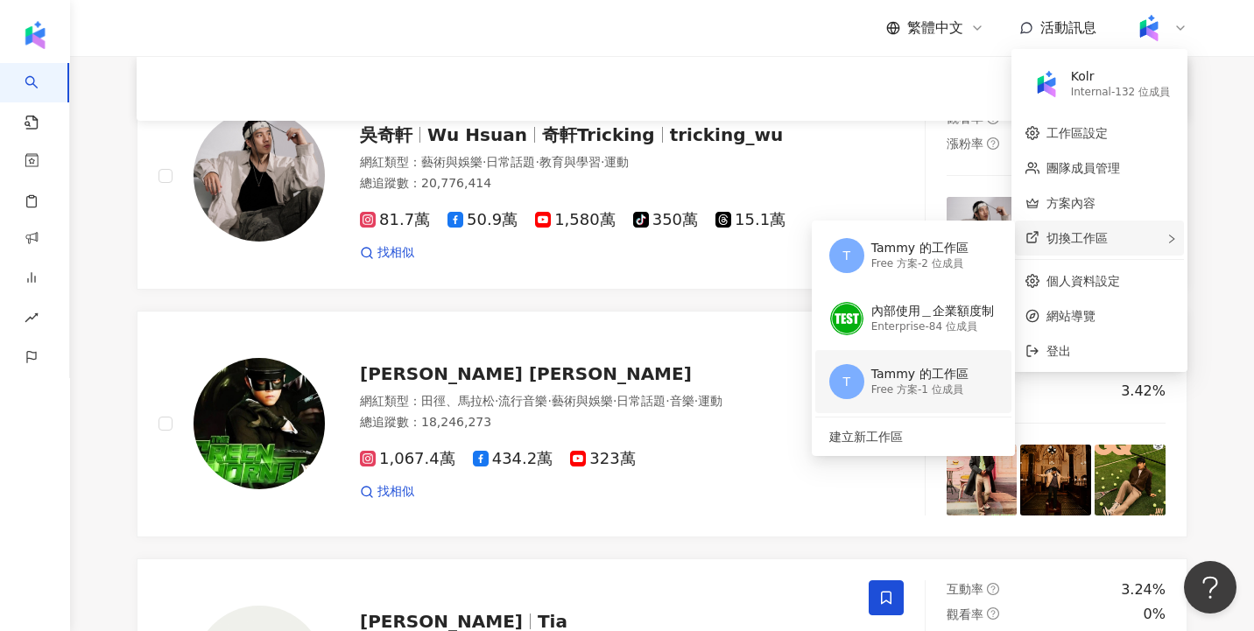
click at [929, 379] on div "Tammy 的工作區" at bounding box center [919, 375] width 97 height 18
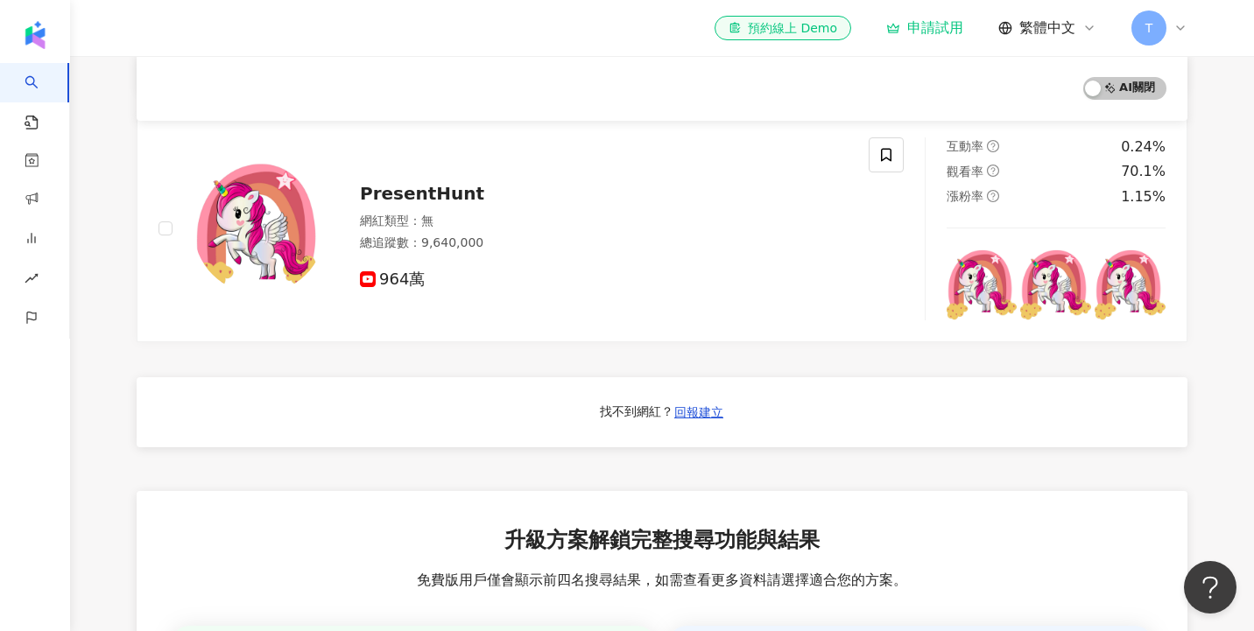
scroll to position [846, 0]
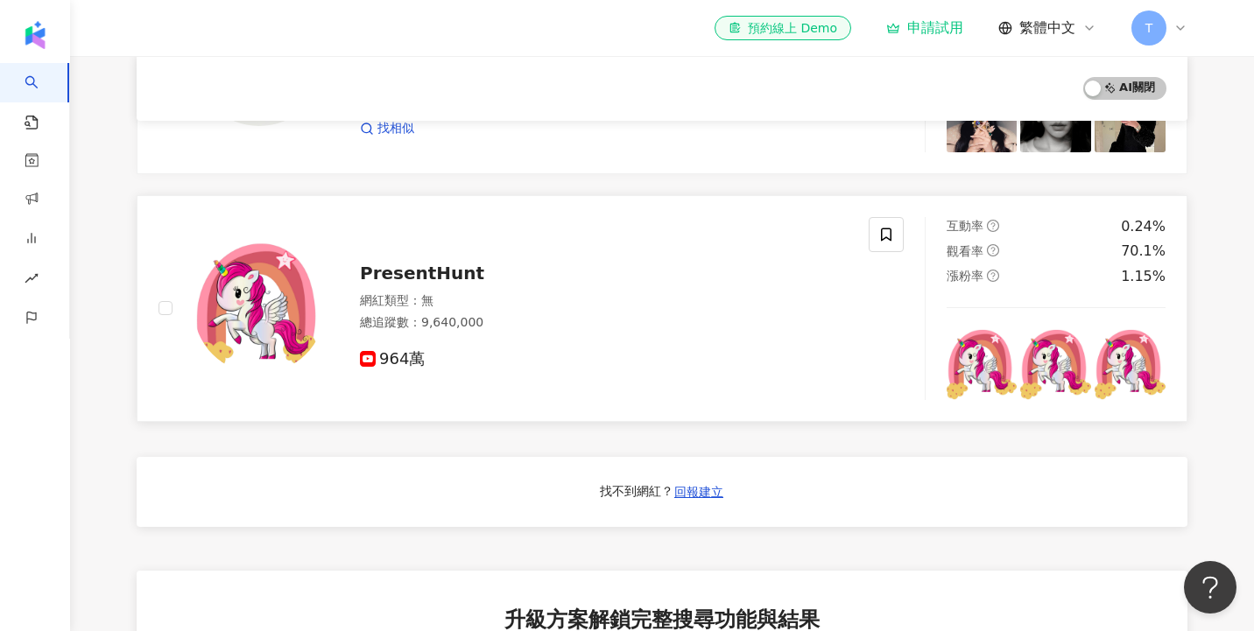
click at [428, 272] on span "PresentHunt" at bounding box center [422, 273] width 124 height 21
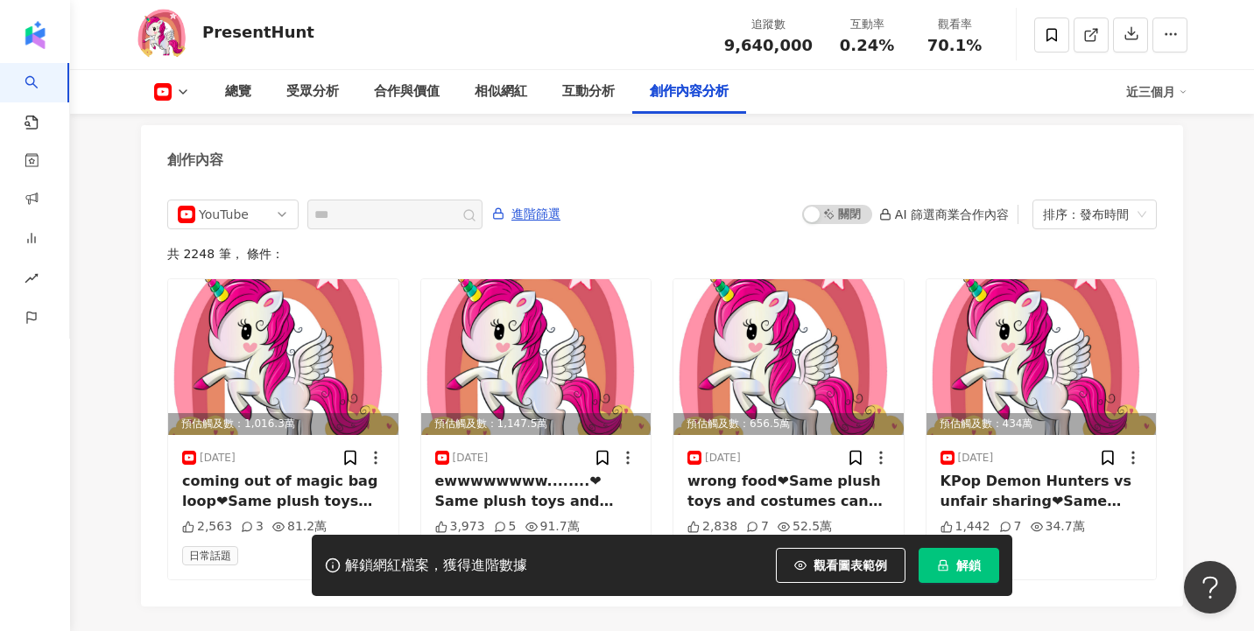
scroll to position [4807, 0]
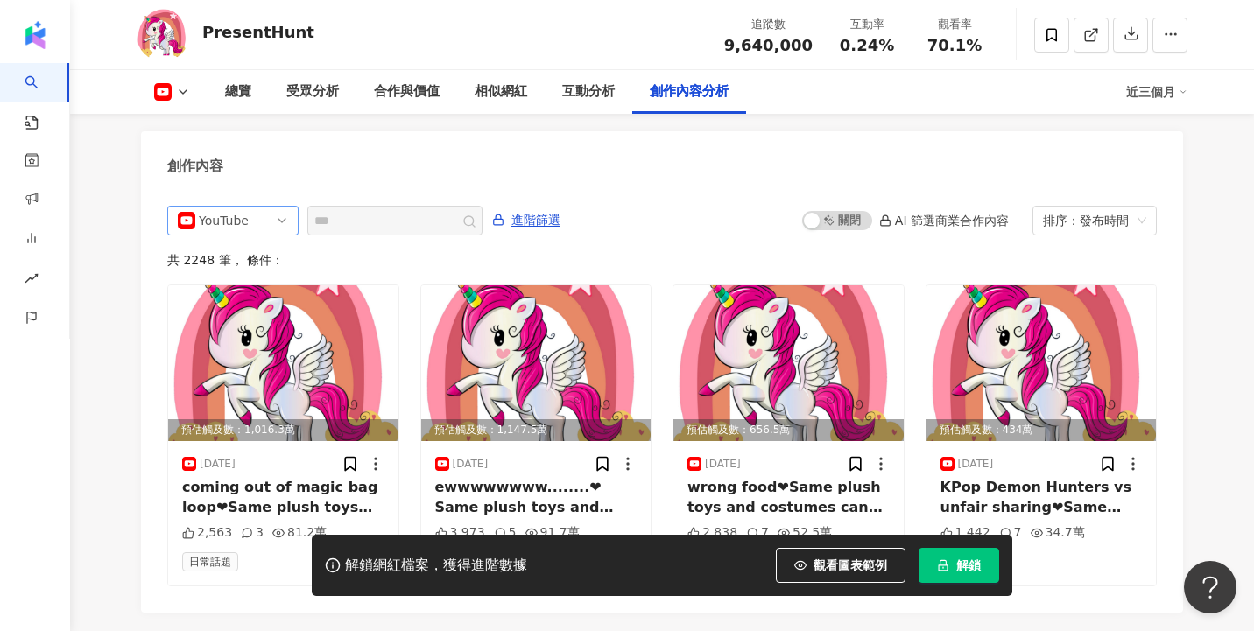
click at [250, 207] on div "YouTube" at bounding box center [227, 221] width 57 height 28
click at [249, 248] on div "不分平台" at bounding box center [230, 257] width 57 height 19
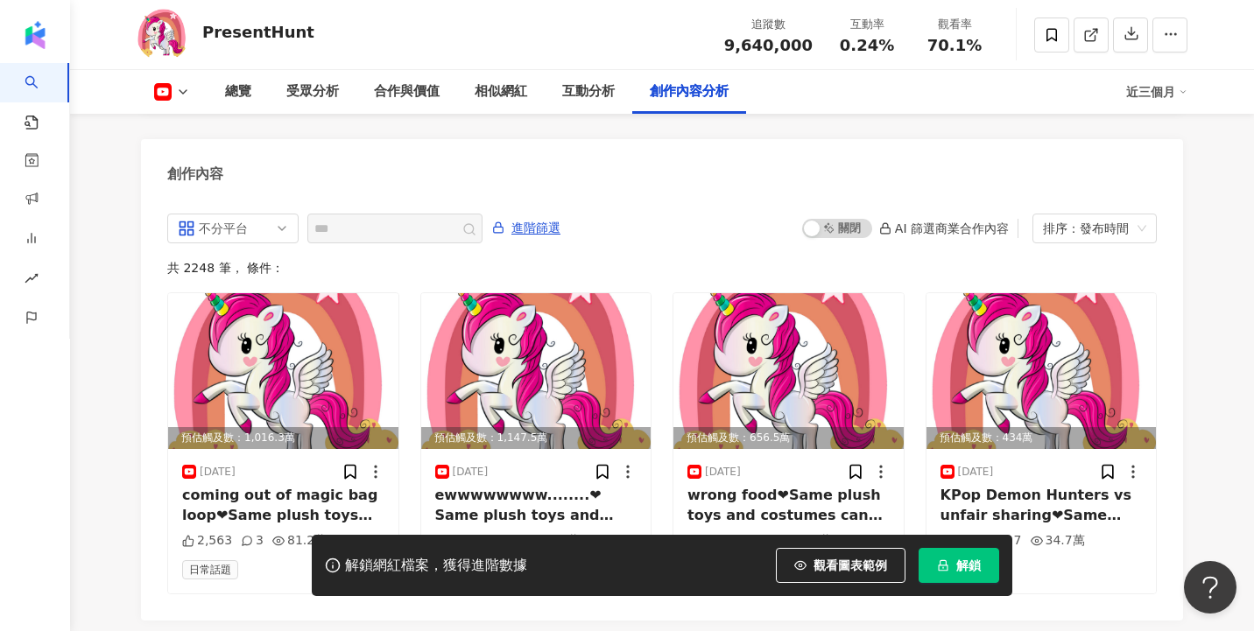
click at [352, 261] on div "共 2248 筆 ， 條件：" at bounding box center [661, 268] width 989 height 14
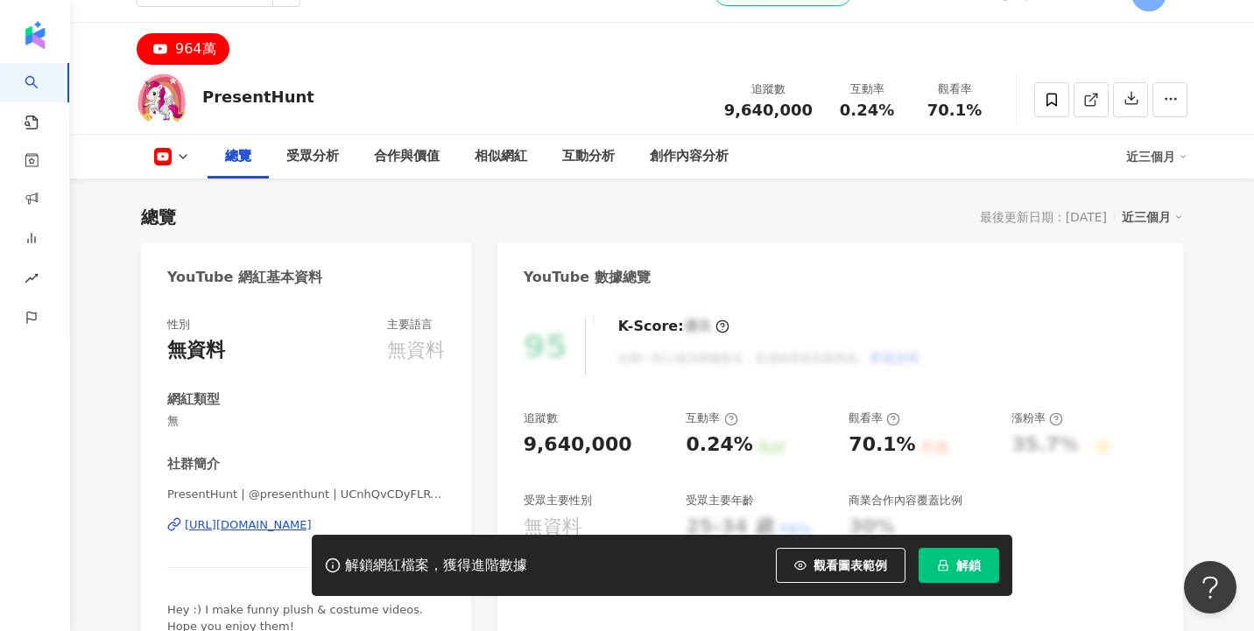
scroll to position [0, 0]
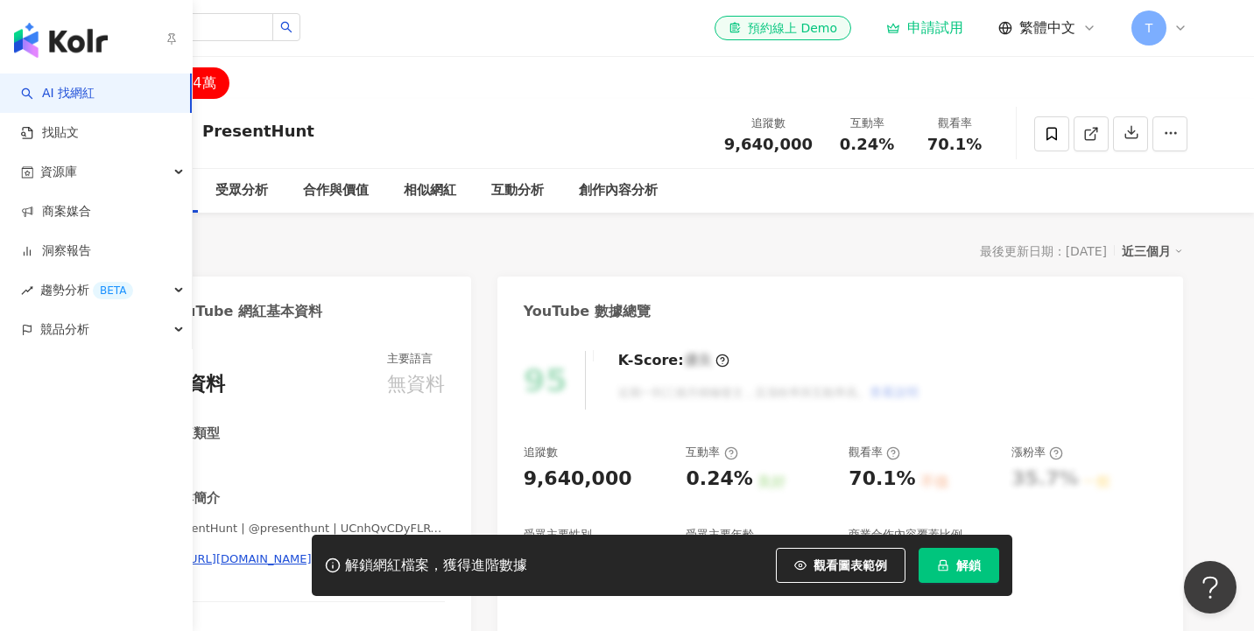
click at [63, 102] on link "AI 找網紅" at bounding box center [58, 94] width 74 height 18
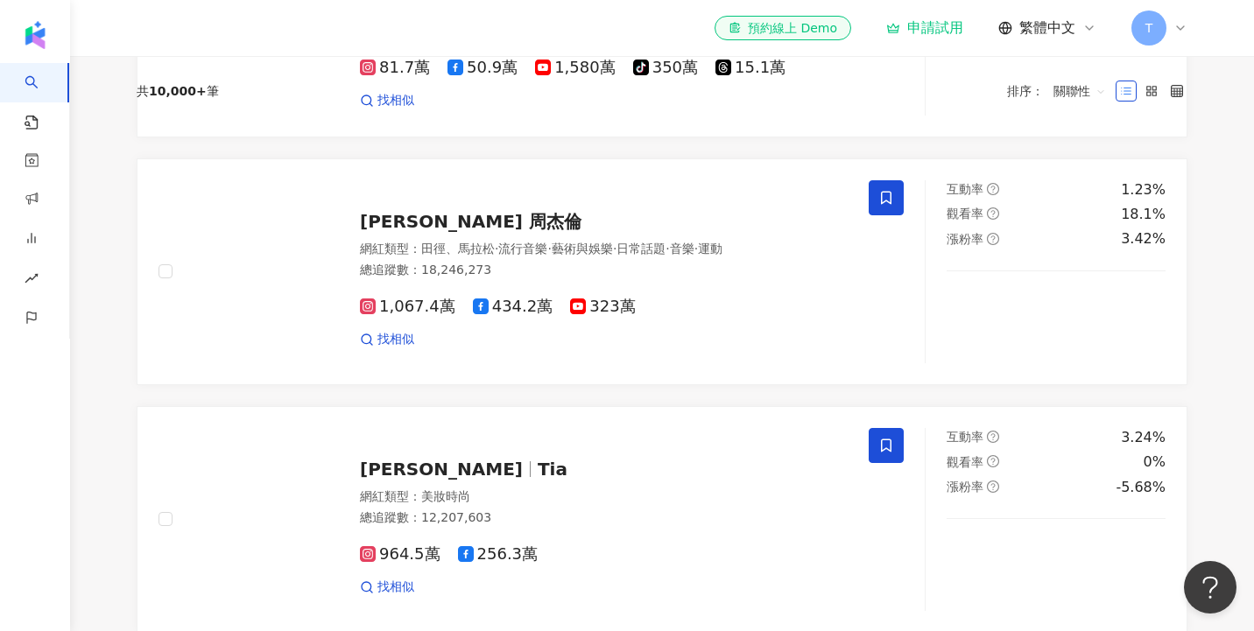
scroll to position [493, 0]
